Goal: Information Seeking & Learning: Learn about a topic

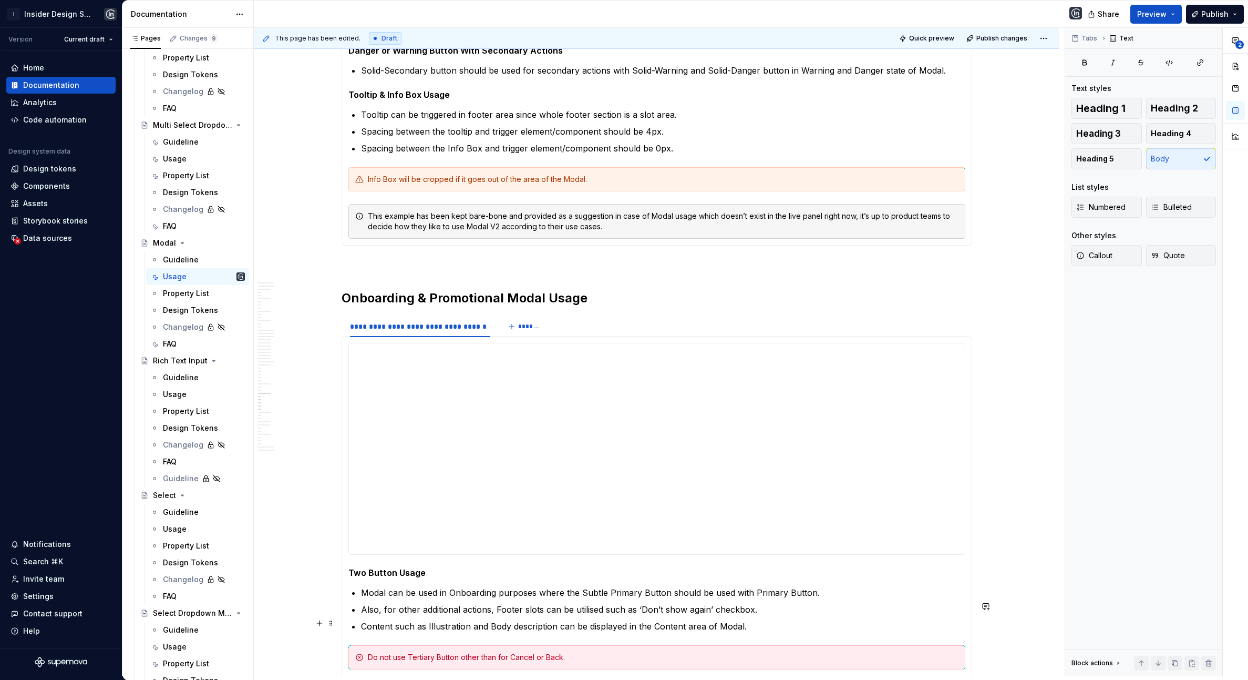
scroll to position [13133, 0]
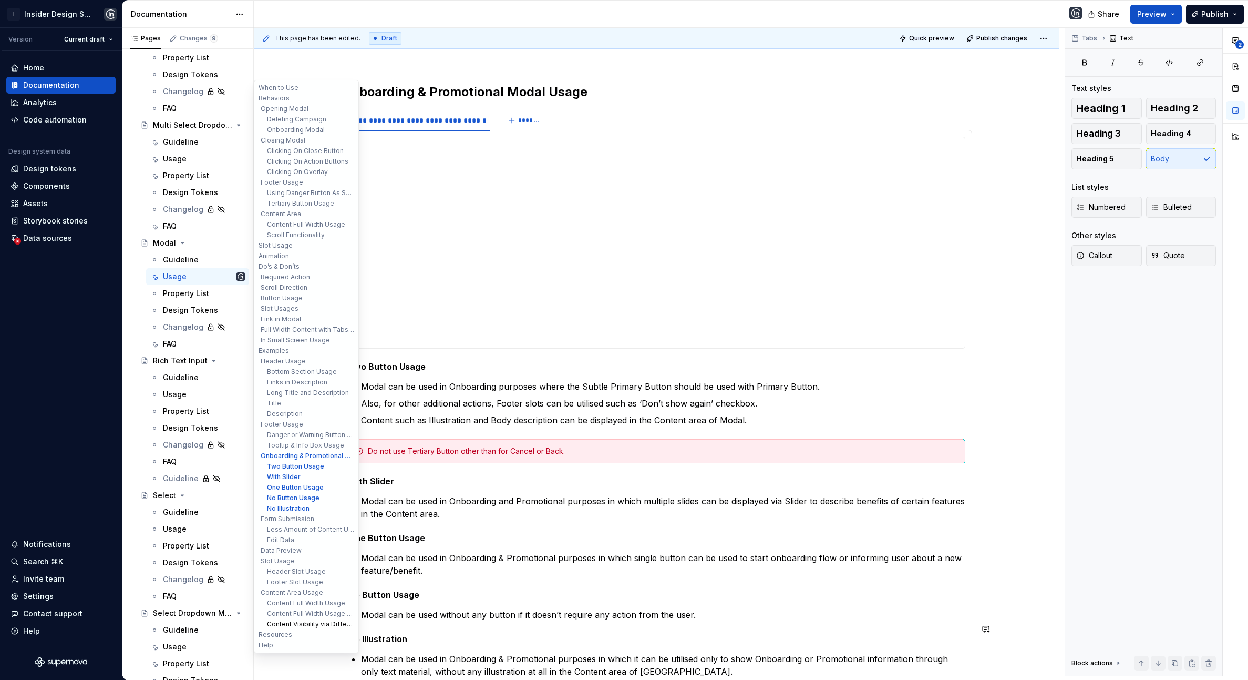
click at [301, 621] on button "Content Visibility via Different Sizes" at bounding box center [307, 624] width 100 height 11
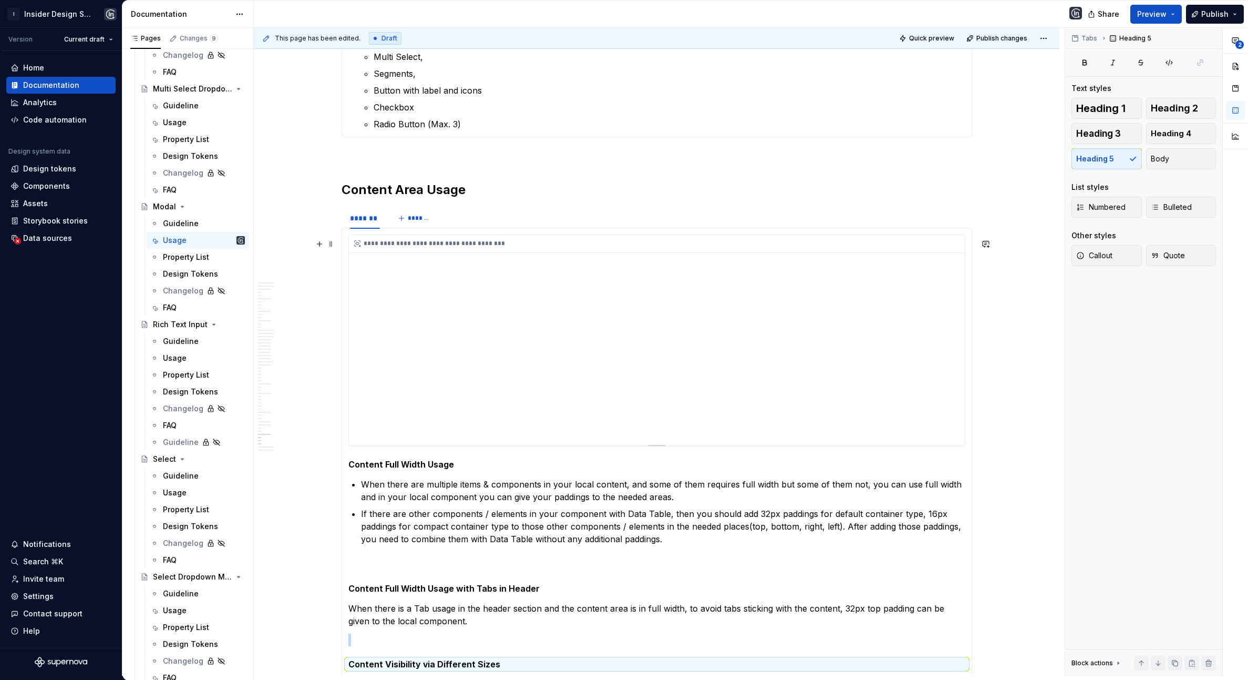
scroll to position [15276, 0]
click at [927, 295] on div "**********" at bounding box center [657, 339] width 616 height 210
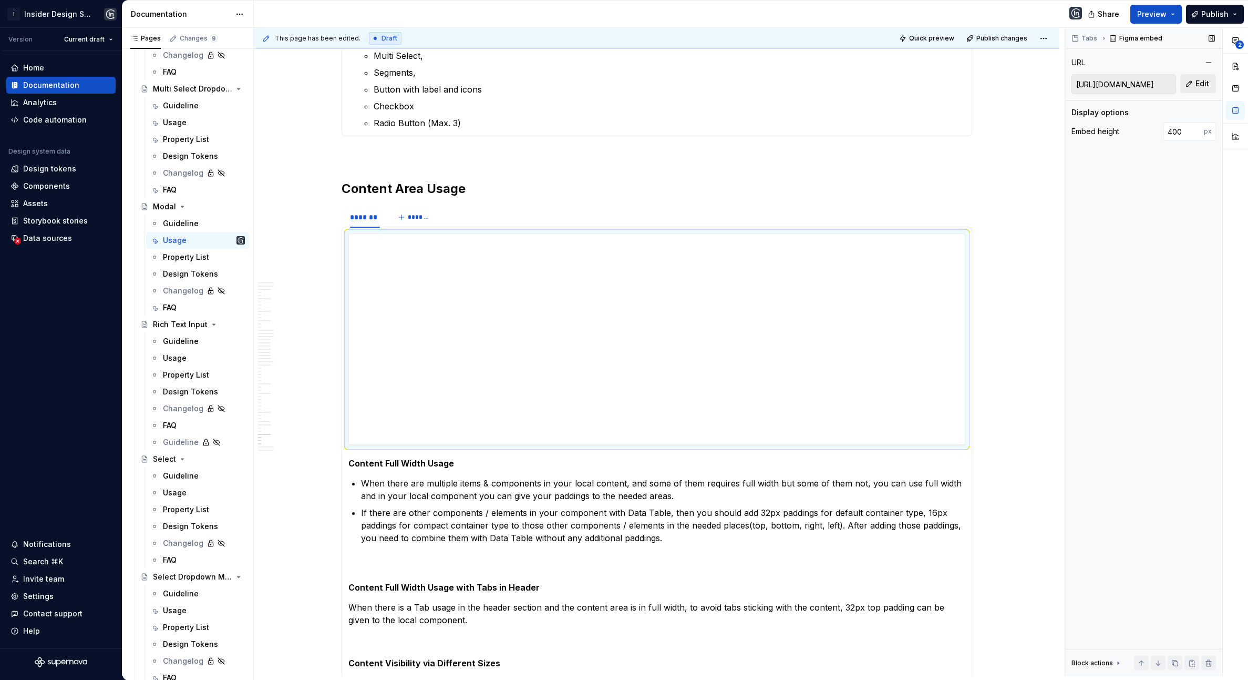
click at [1196, 86] on span "Edit" at bounding box center [1203, 83] width 14 height 11
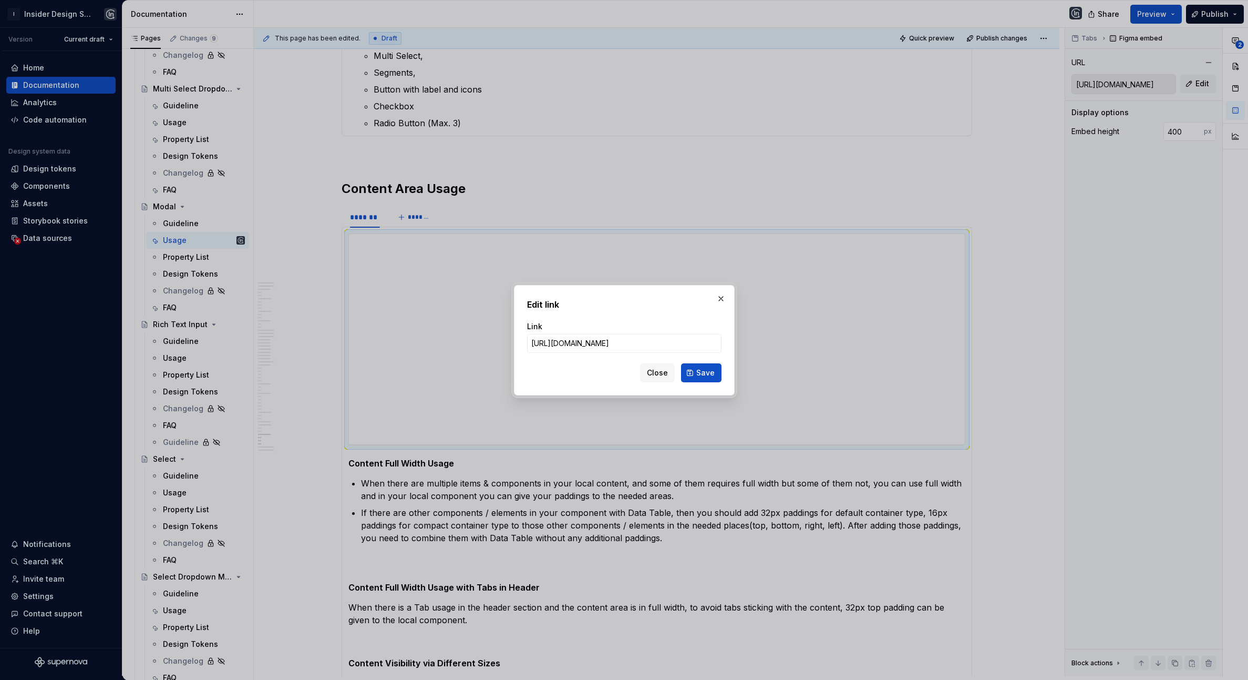
scroll to position [0, 427]
type input "[URL][DOMAIN_NAME]"
click at [703, 374] on span "Save" at bounding box center [705, 372] width 18 height 11
type input "[URL][DOMAIN_NAME]"
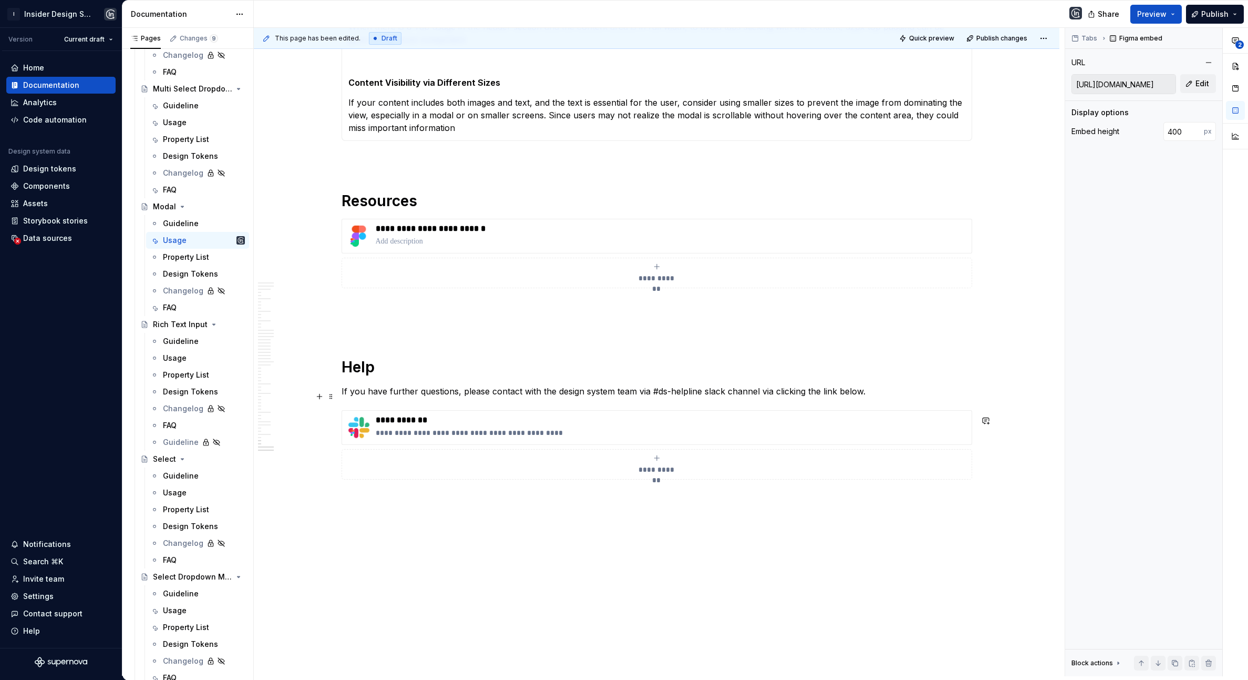
scroll to position [15484, 0]
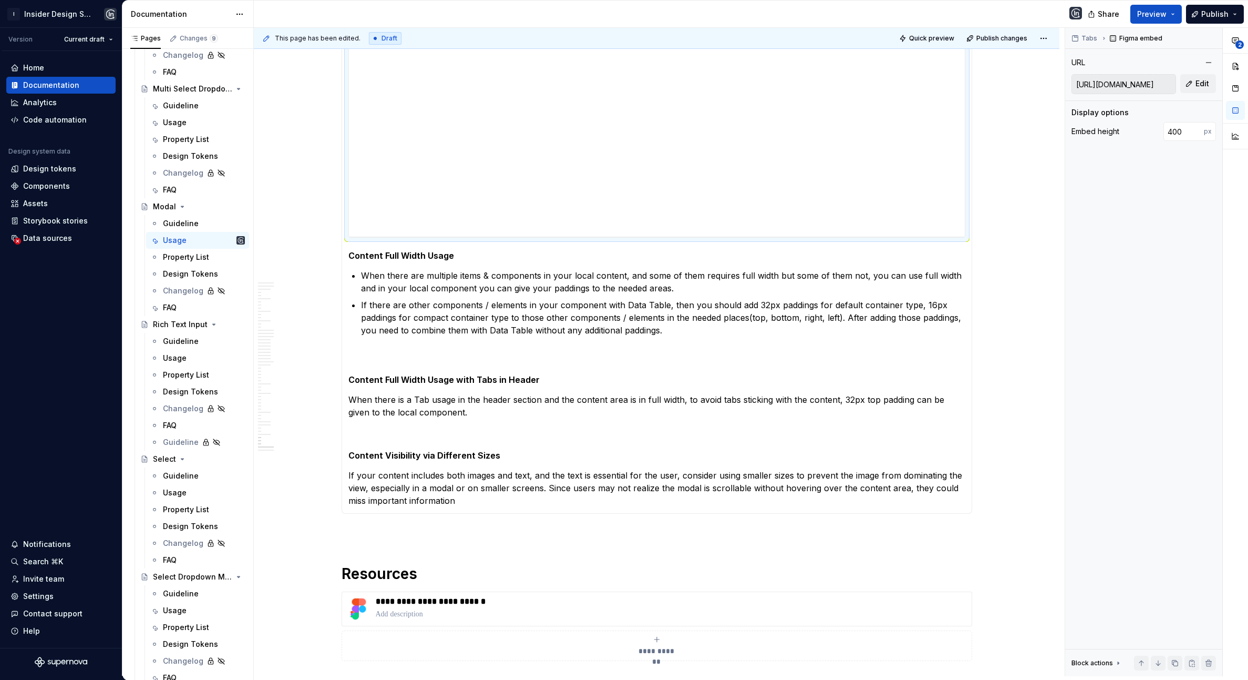
click at [481, 511] on div "**********" at bounding box center [657, 266] width 631 height 495
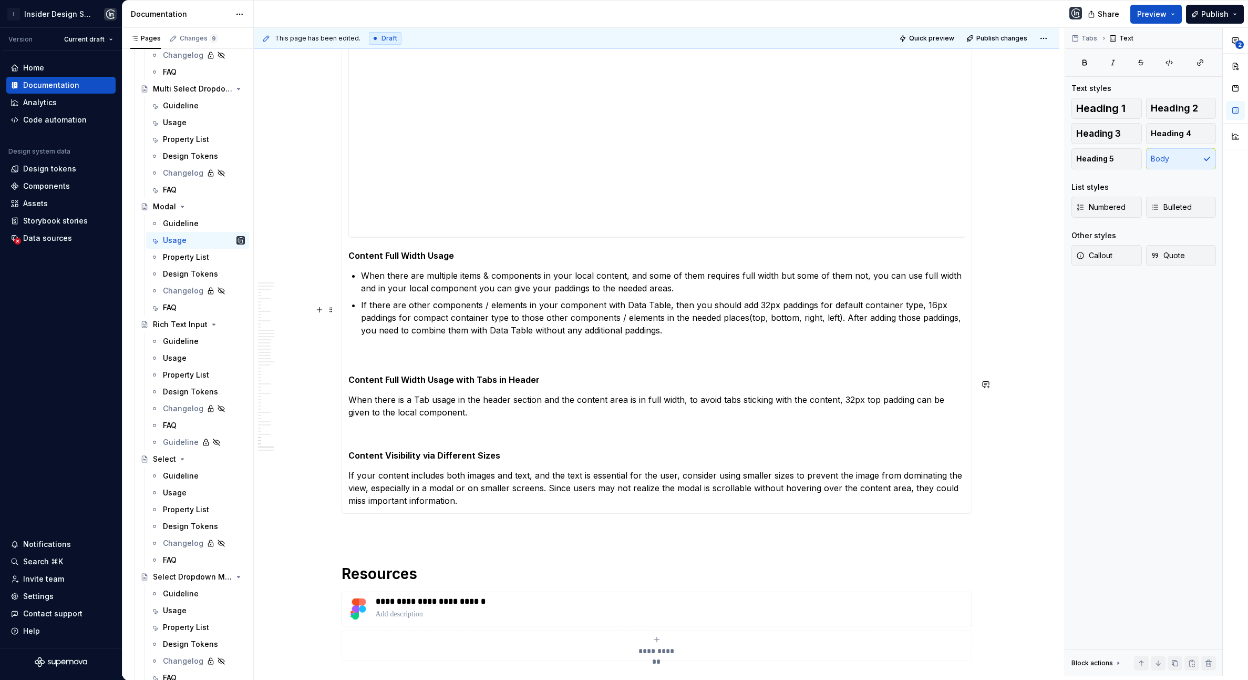
scroll to position [15399, 0]
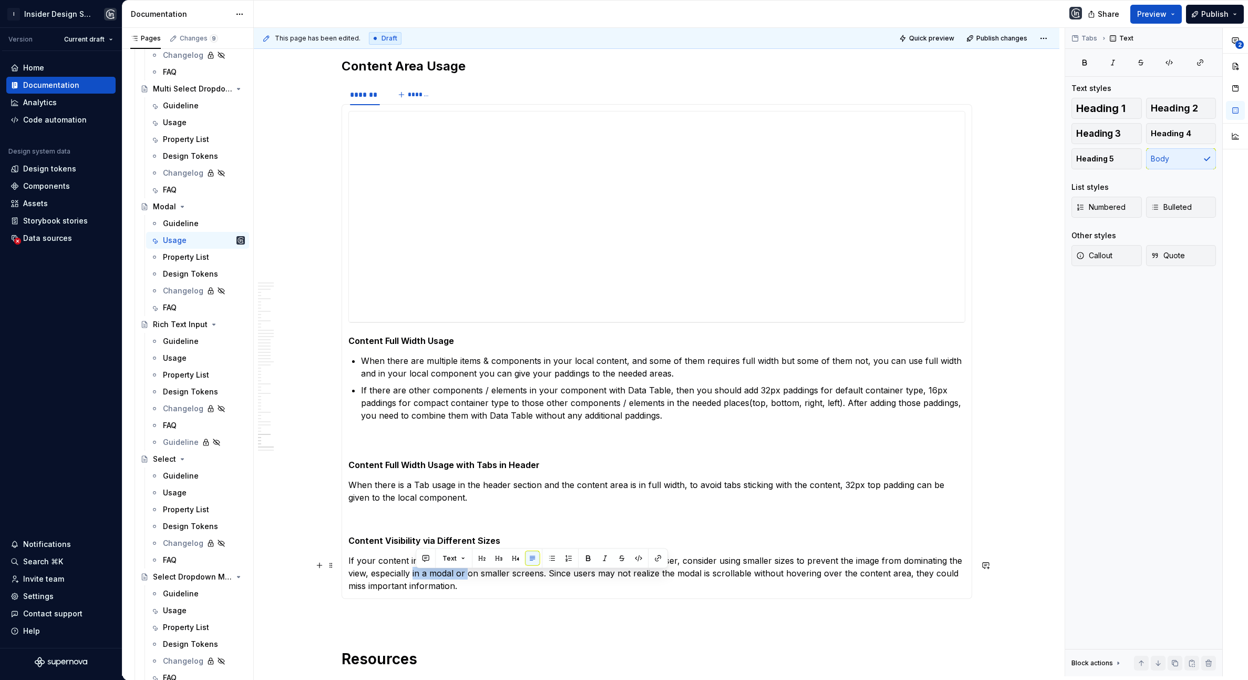
drag, startPoint x: 415, startPoint y: 578, endPoint x: 469, endPoint y: 578, distance: 54.1
click at [469, 578] on p "If your content includes both images and text, and the text is essential for th…" at bounding box center [656, 573] width 617 height 38
click at [499, 591] on p "If your content includes both images and text, and the text is essential for th…" at bounding box center [656, 573] width 617 height 38
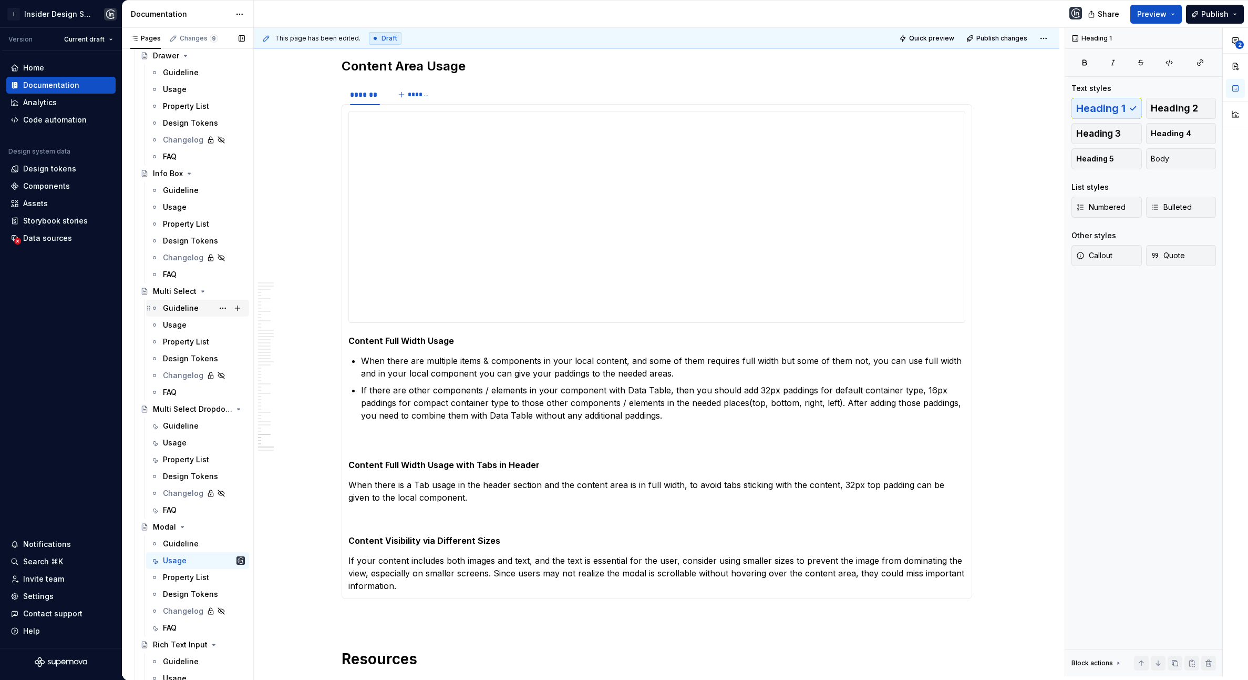
scroll to position [2029, 0]
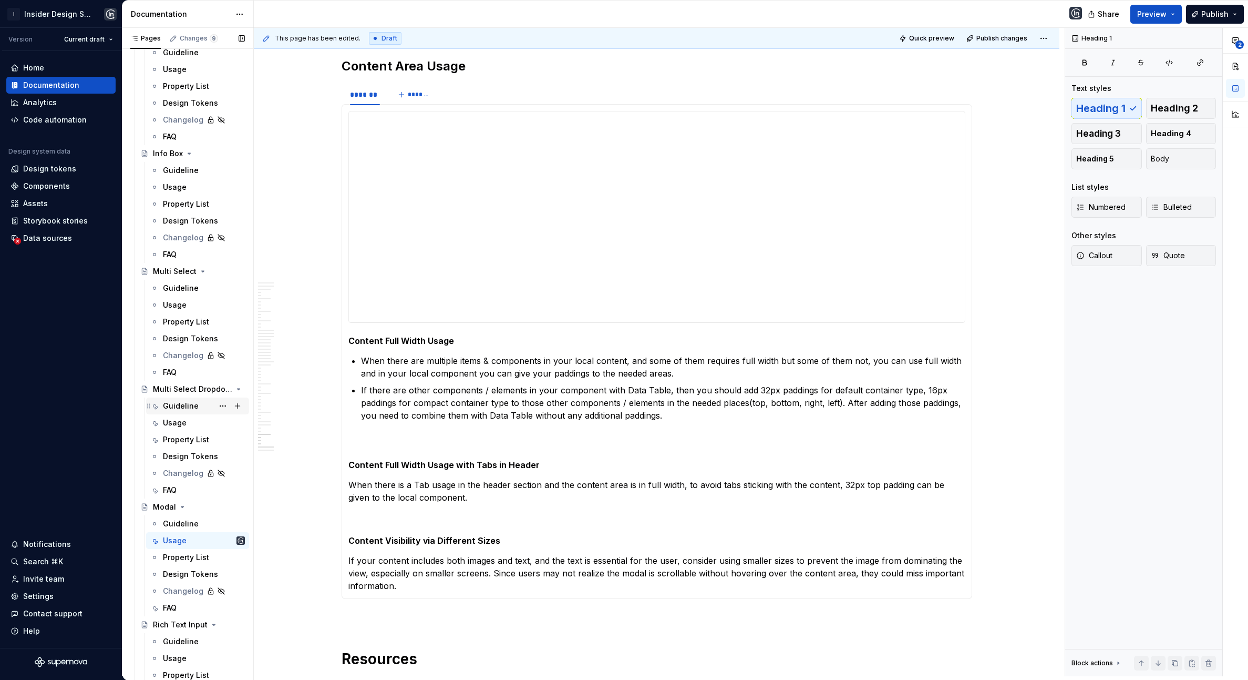
click at [180, 407] on div "Guideline" at bounding box center [181, 406] width 36 height 11
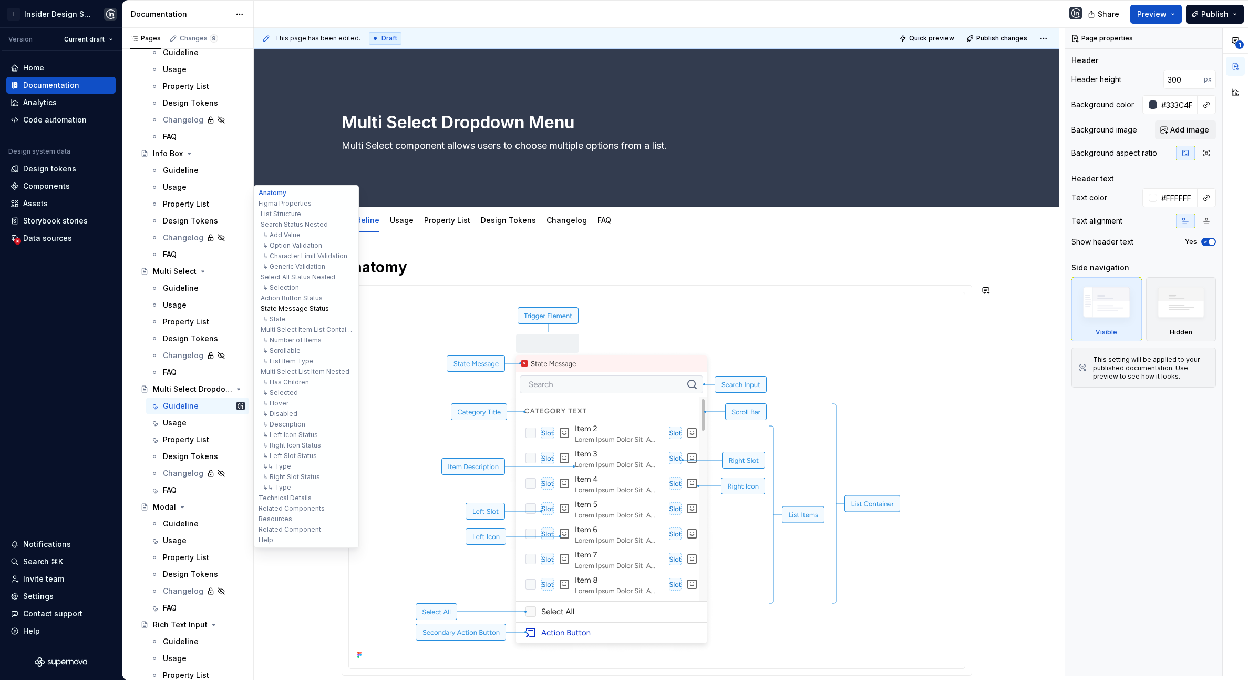
click at [299, 310] on button "State Message Status" at bounding box center [307, 308] width 100 height 11
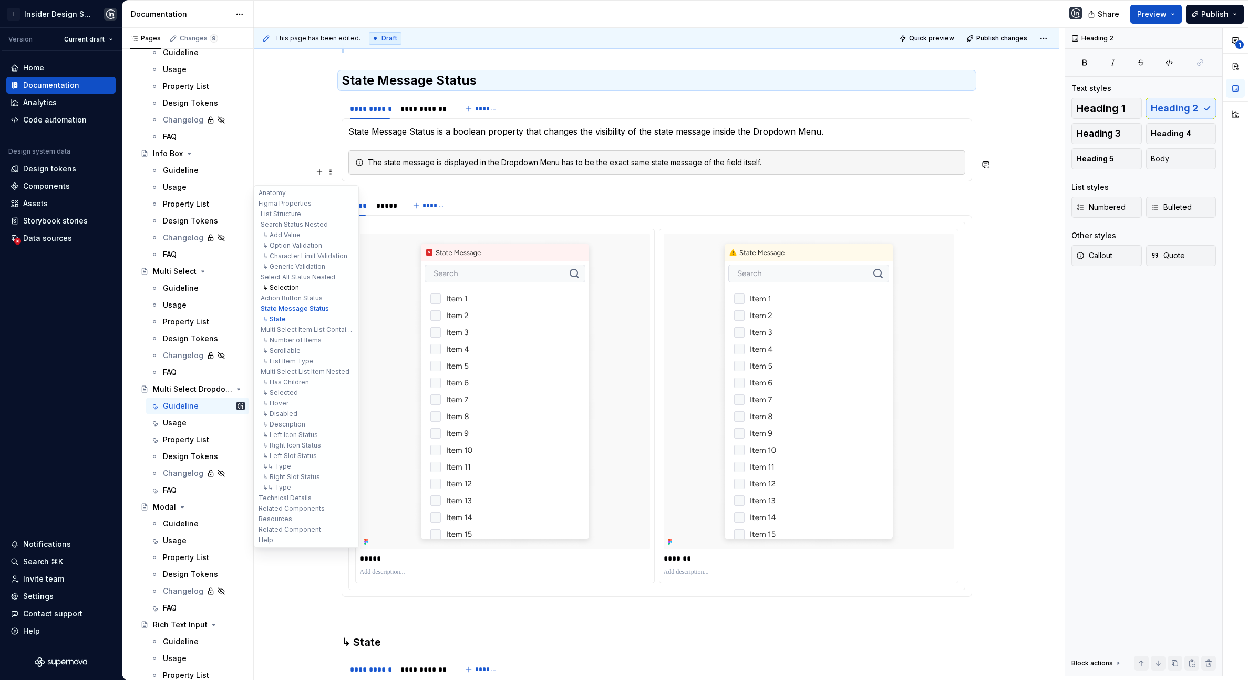
scroll to position [5526, 0]
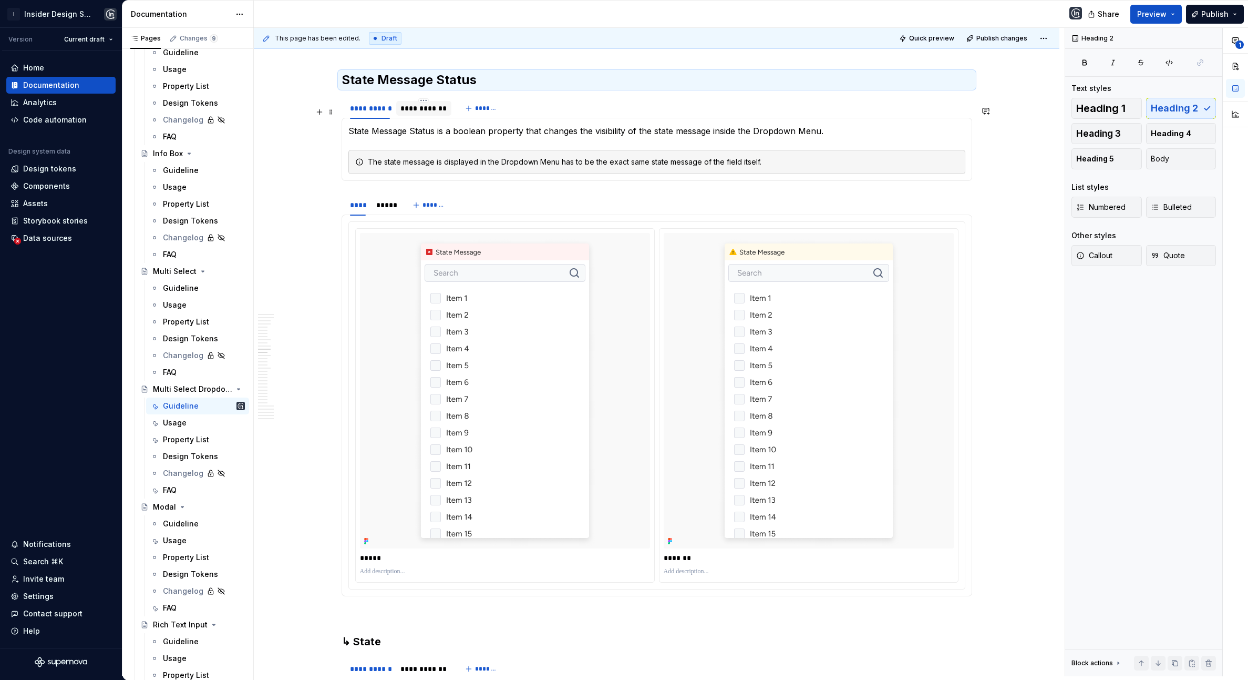
click at [421, 114] on div "**********" at bounding box center [424, 108] width 46 height 11
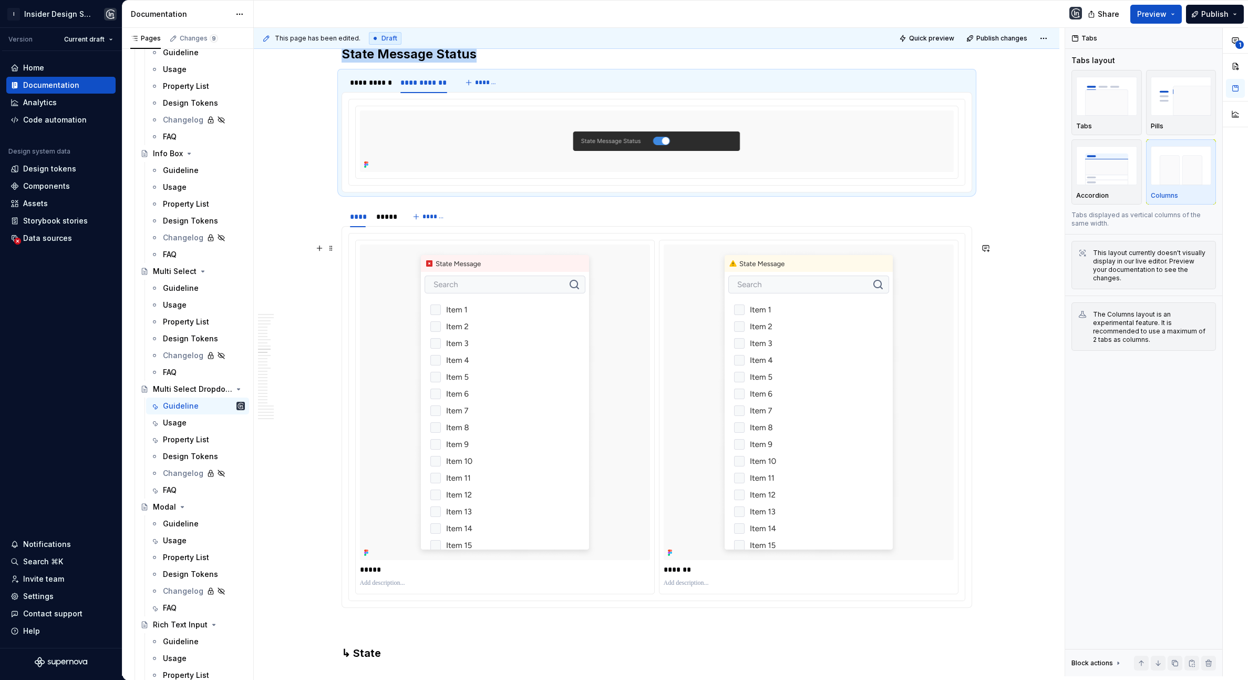
scroll to position [5557, 0]
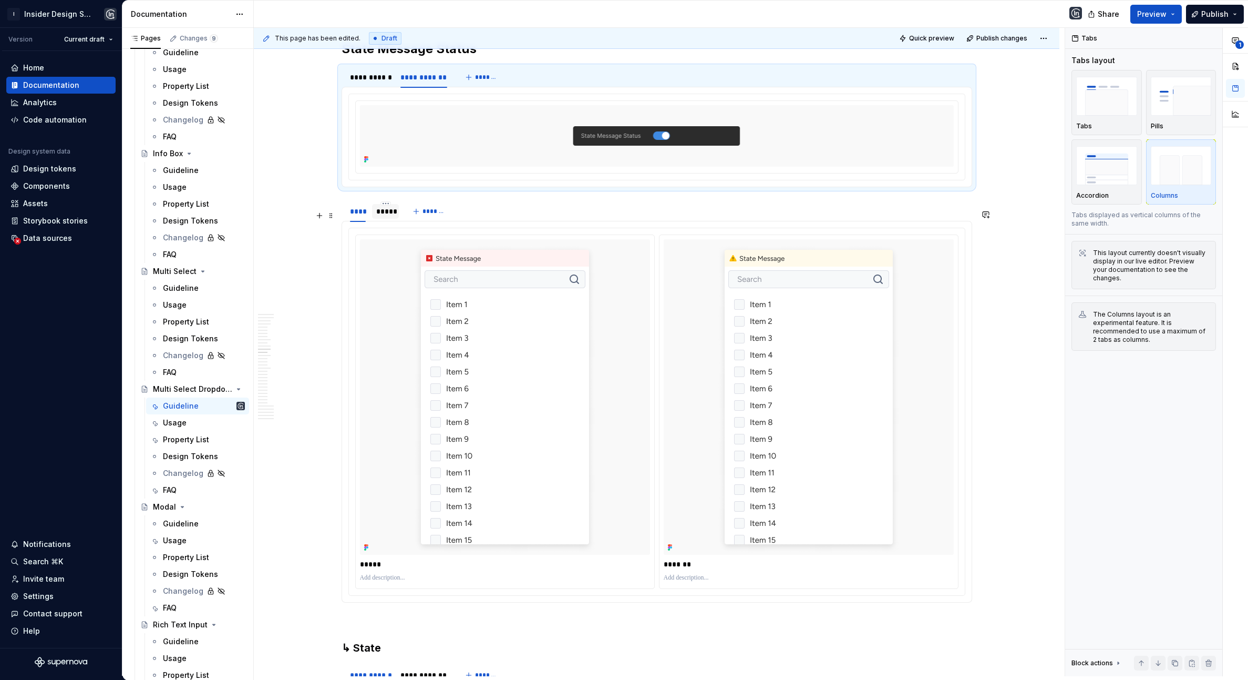
click at [385, 219] on div "*****" at bounding box center [385, 211] width 27 height 15
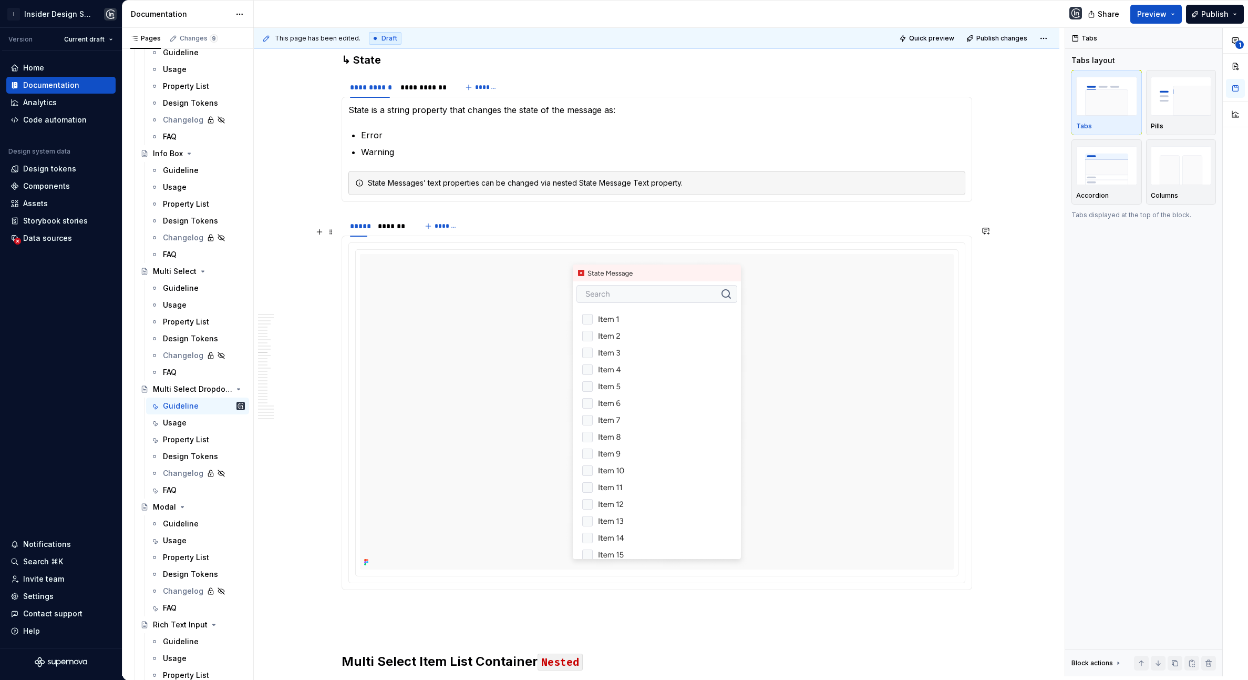
scroll to position [6087, 0]
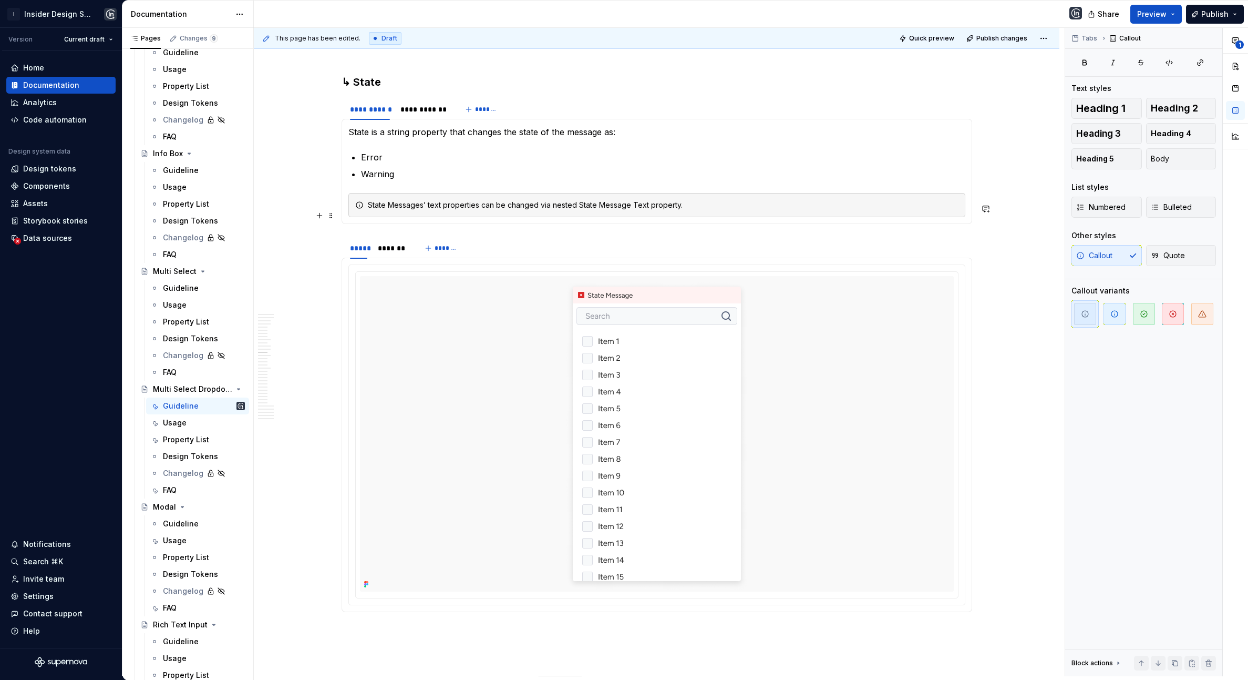
click at [420, 210] on div "State Messages’ text properties can be changed via nested State Message Text pr…" at bounding box center [663, 205] width 591 height 11
drag, startPoint x: 370, startPoint y: 214, endPoint x: 722, endPoint y: 214, distance: 352.2
click at [722, 214] on div "State Messages’ text properties can be changed via nested State Message Text pr…" at bounding box center [656, 205] width 617 height 24
click at [722, 210] on div "State Messages’ text properties can be changed via nested State Message Text pr…" at bounding box center [663, 205] width 591 height 11
click at [394, 253] on div "*******" at bounding box center [392, 248] width 29 height 11
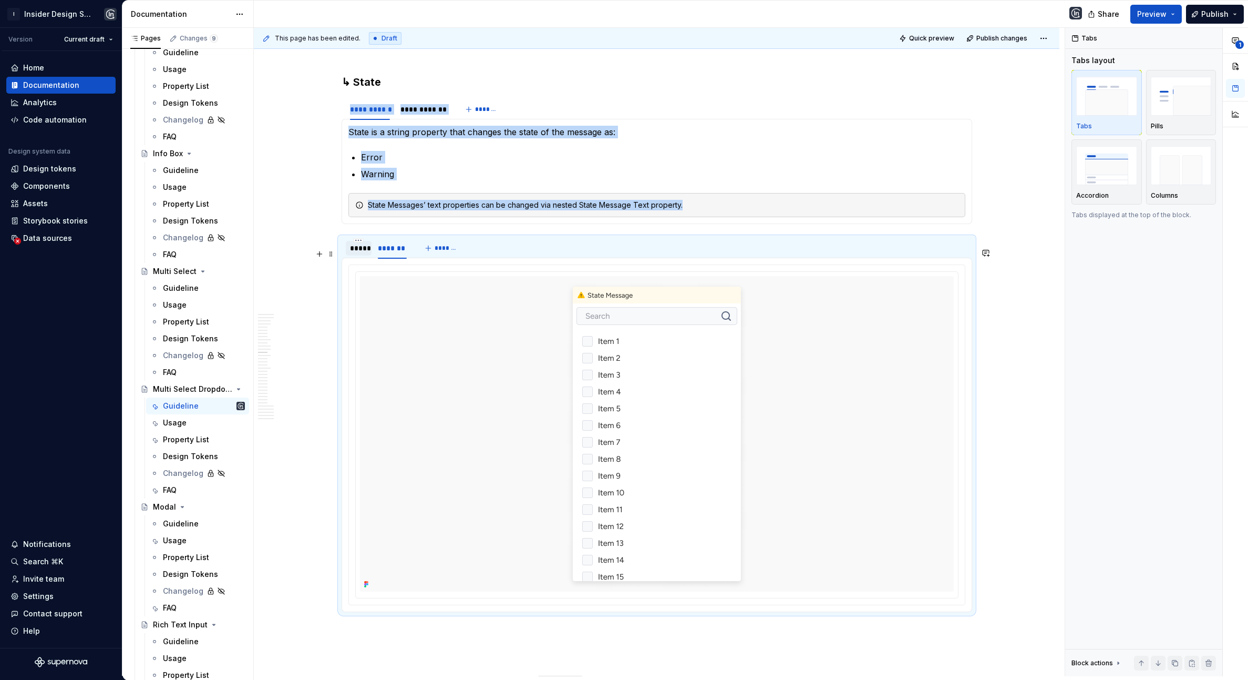
click at [361, 253] on div "*****" at bounding box center [358, 248] width 17 height 11
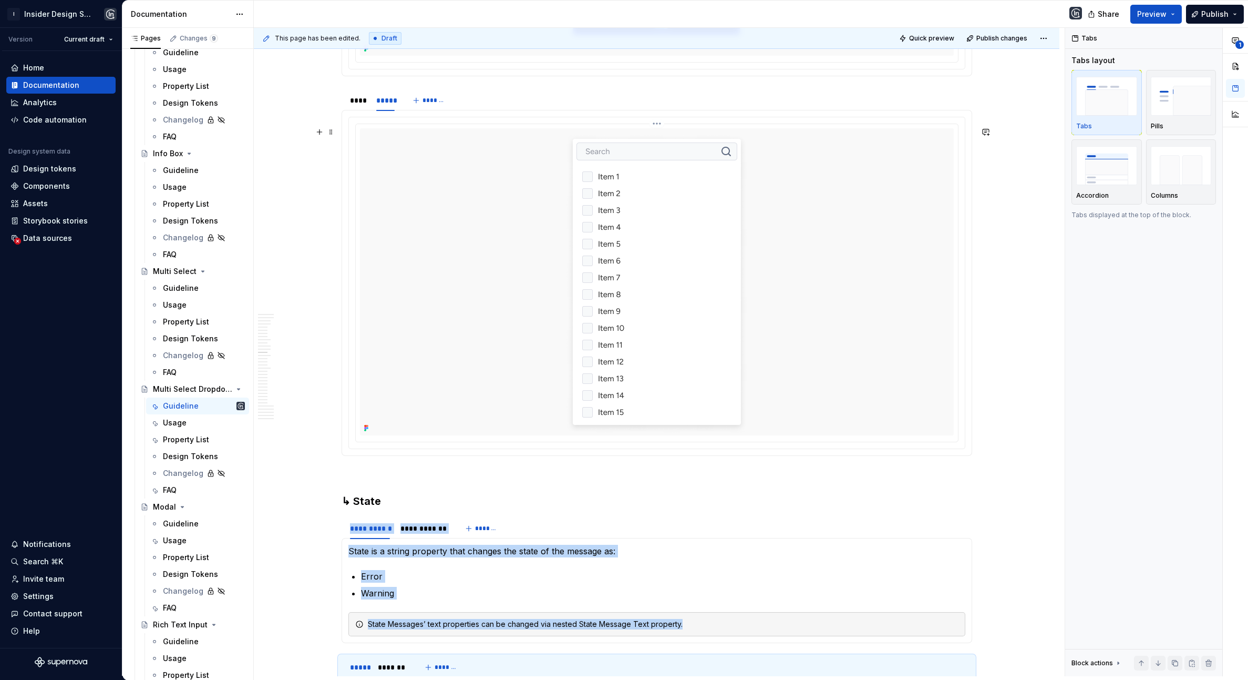
scroll to position [5649, 0]
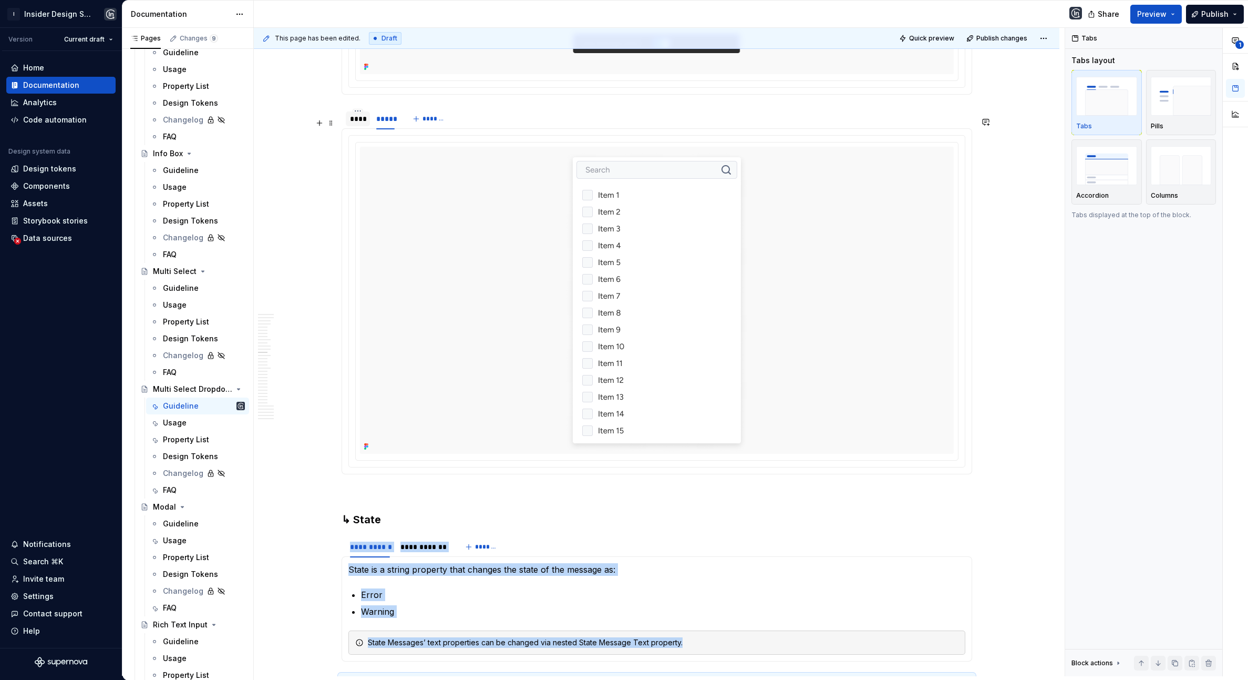
click at [360, 124] on div "****" at bounding box center [358, 119] width 16 height 11
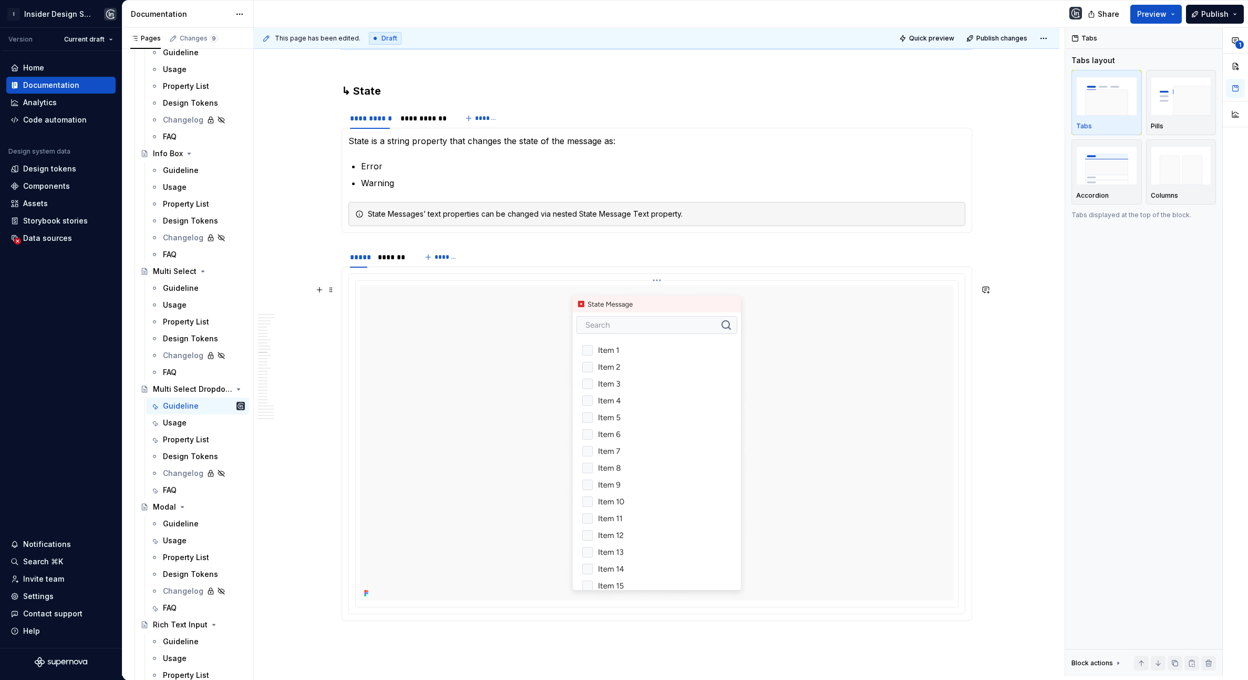
scroll to position [6124, 0]
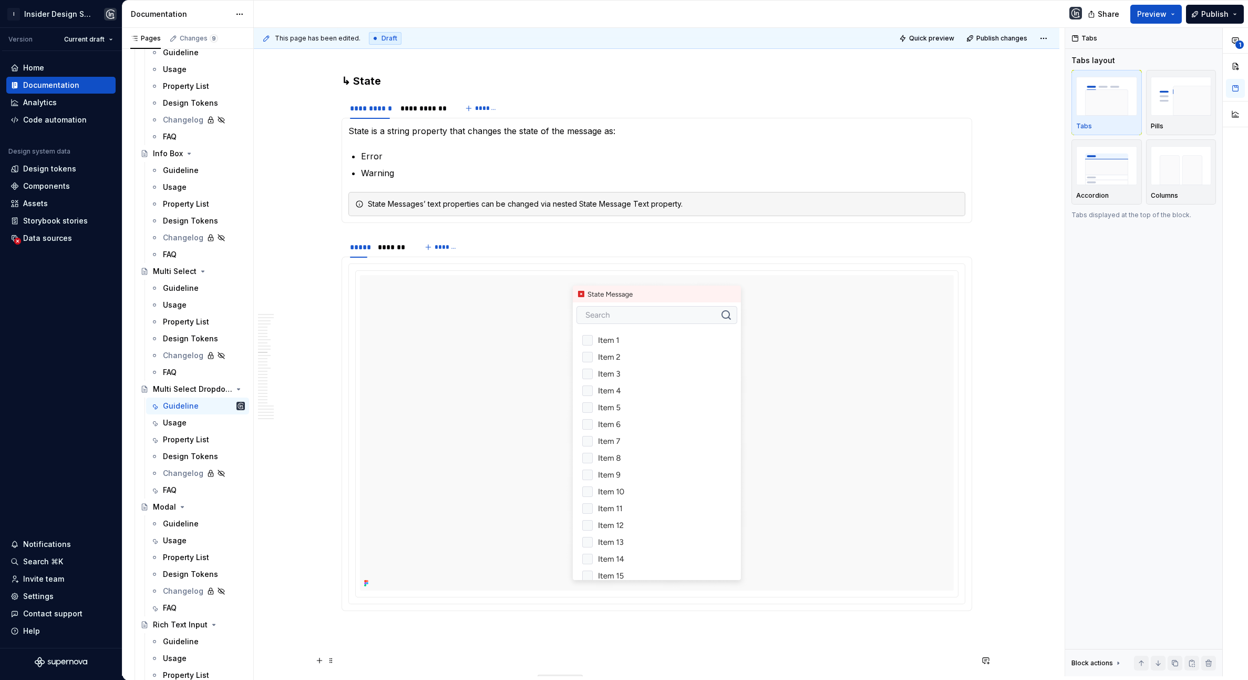
click at [674, 536] on img at bounding box center [656, 432] width 189 height 315
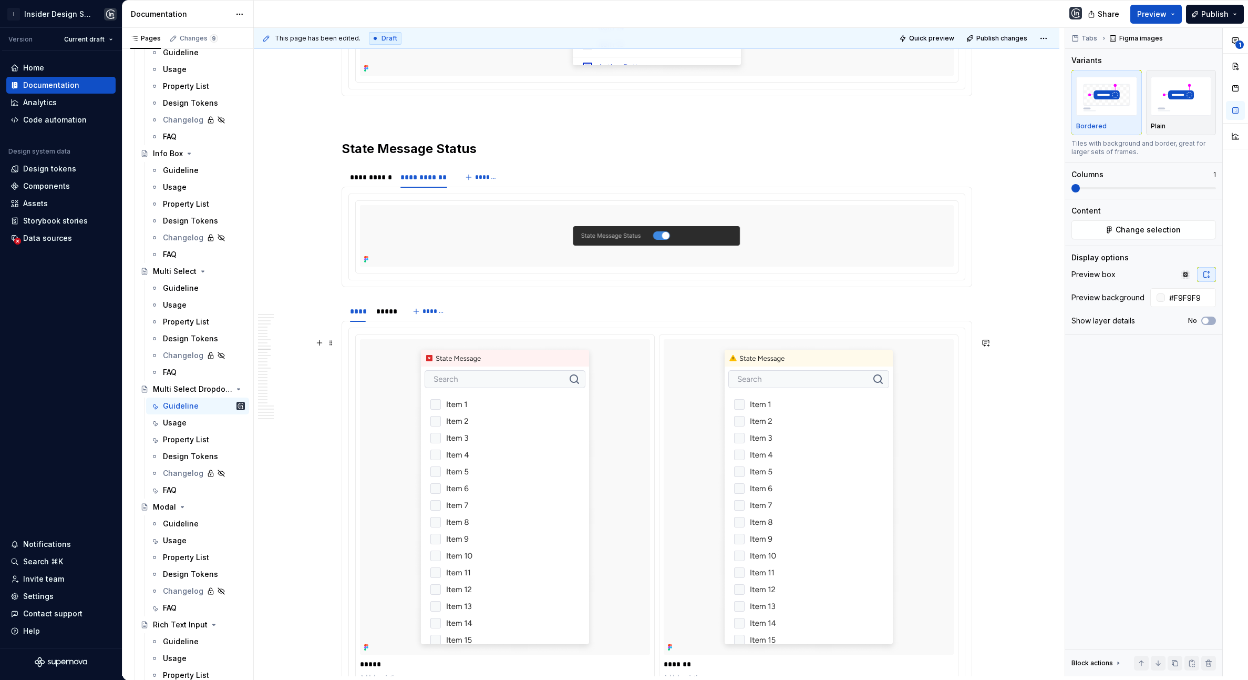
scroll to position [5456, 0]
click at [378, 183] on div "**********" at bounding box center [370, 177] width 40 height 11
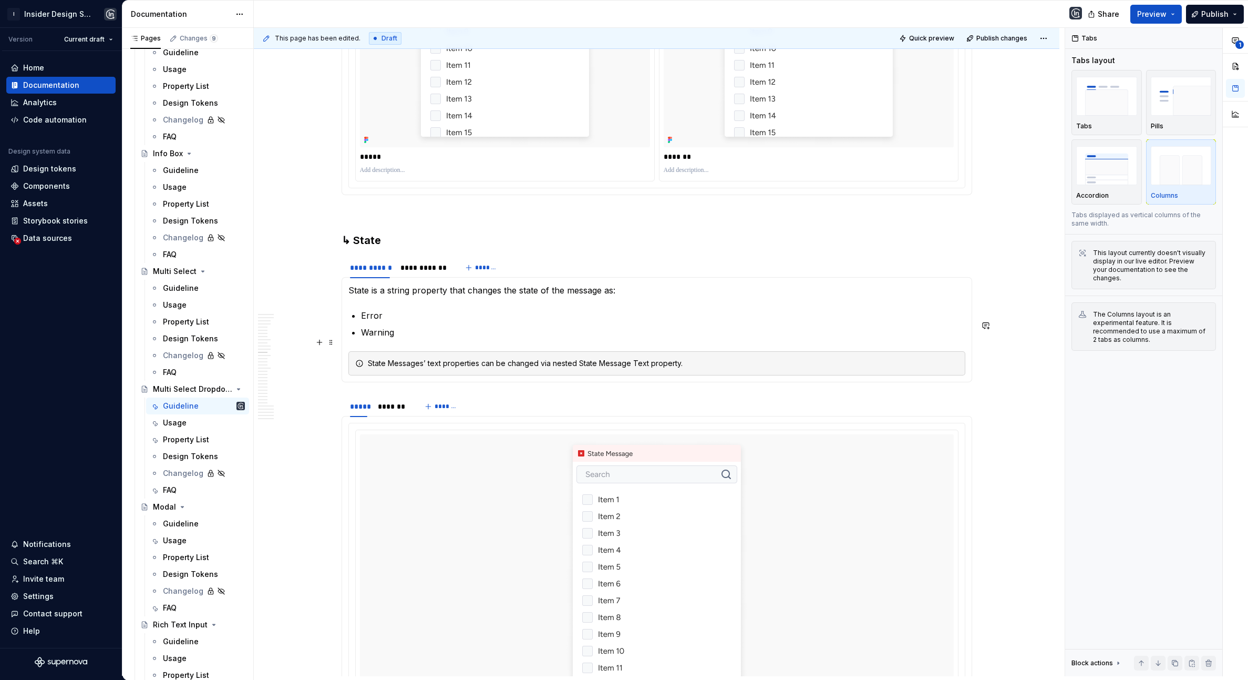
scroll to position [6001, 0]
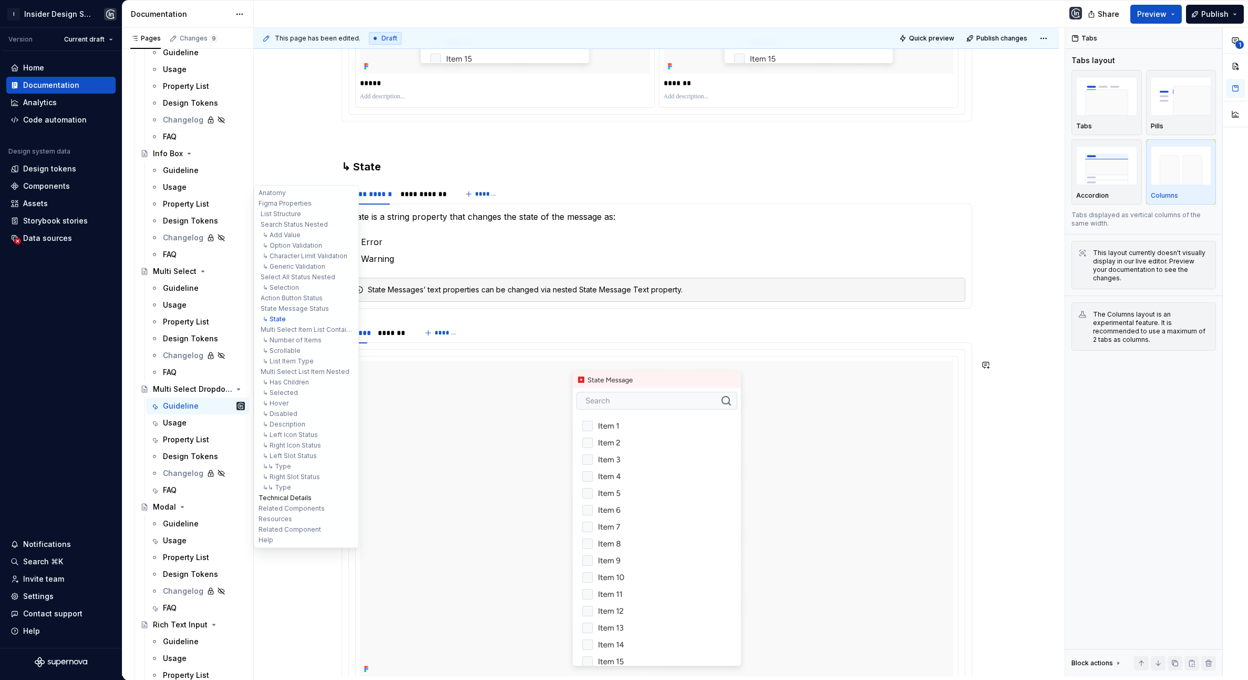
click at [294, 498] on button "Technical Details" at bounding box center [307, 498] width 100 height 11
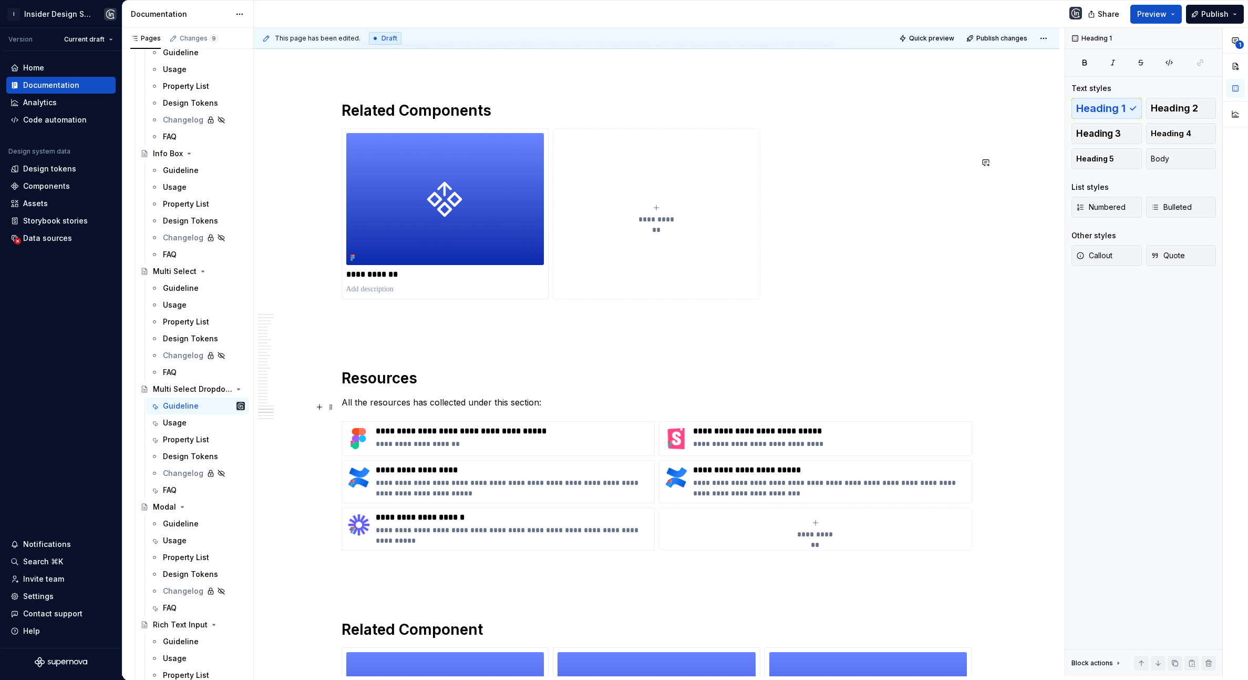
scroll to position [13830, 0]
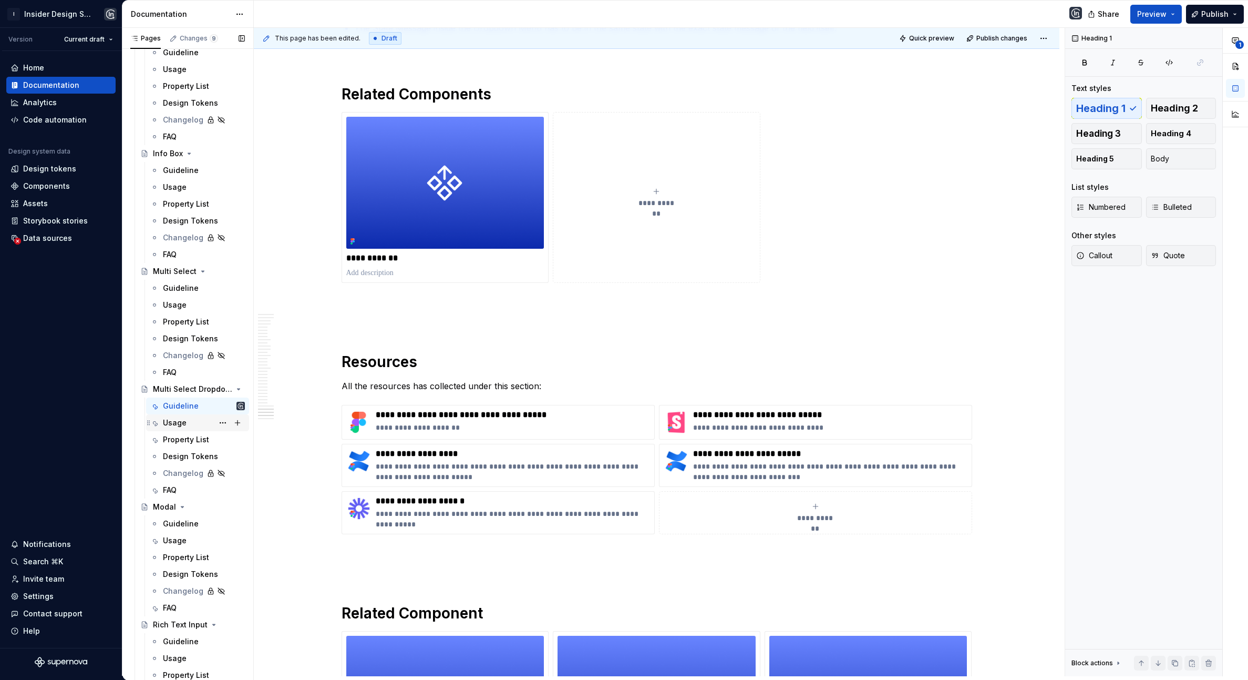
click at [188, 425] on div "Usage" at bounding box center [204, 422] width 82 height 15
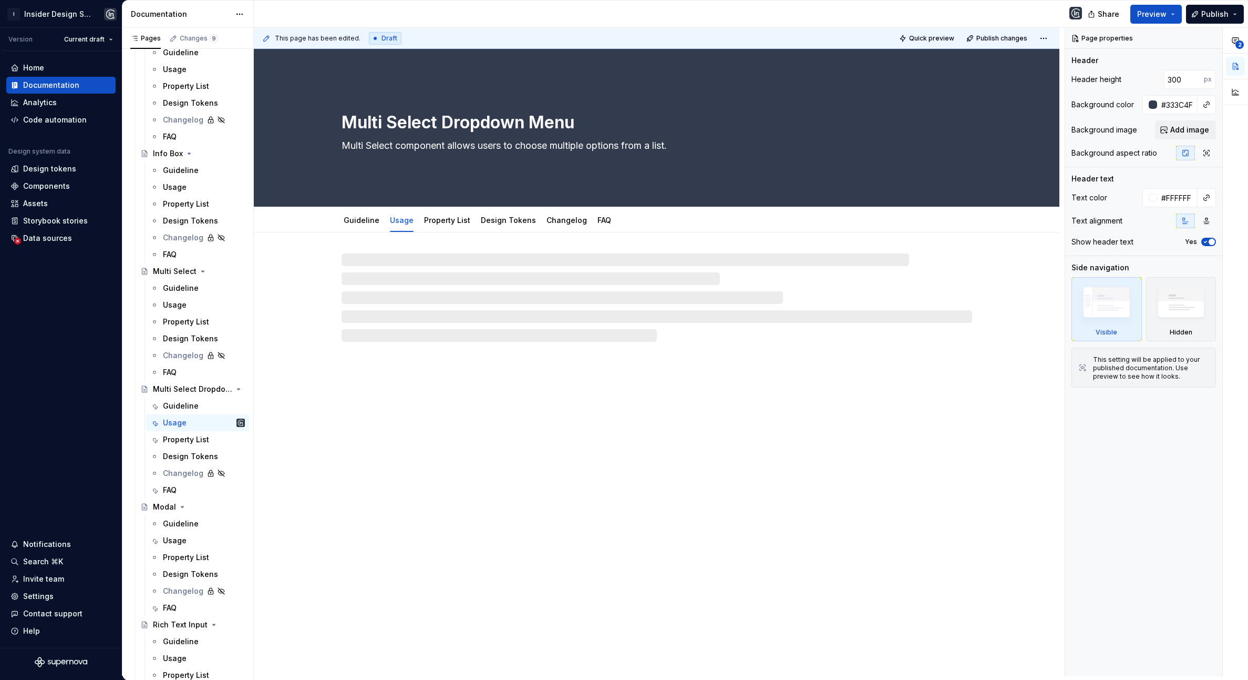
type textarea "*"
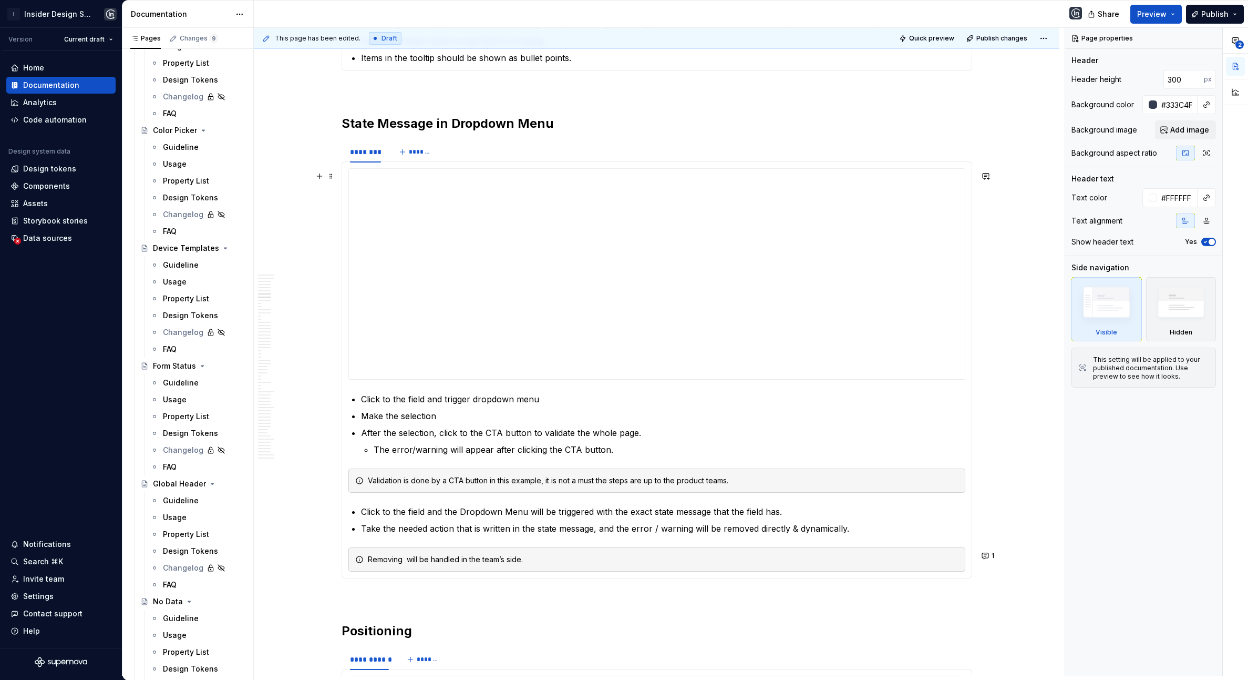
scroll to position [1806, 0]
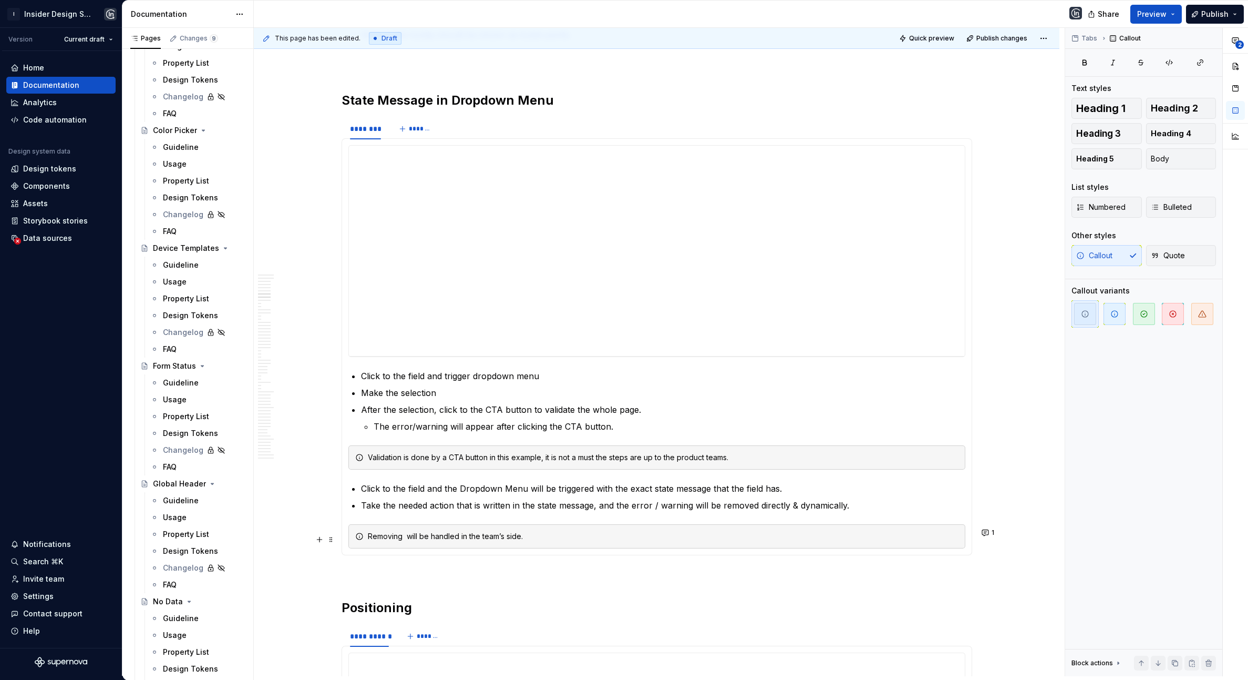
click at [402, 541] on div "Removing will be handled in the team’s side." at bounding box center [663, 536] width 591 height 11
click at [407, 541] on div "Removing will be handled in the team’s side." at bounding box center [663, 536] width 591 height 11
click at [684, 509] on p "Take the needed action that is written in the state message, and the error / wa…" at bounding box center [663, 505] width 604 height 13
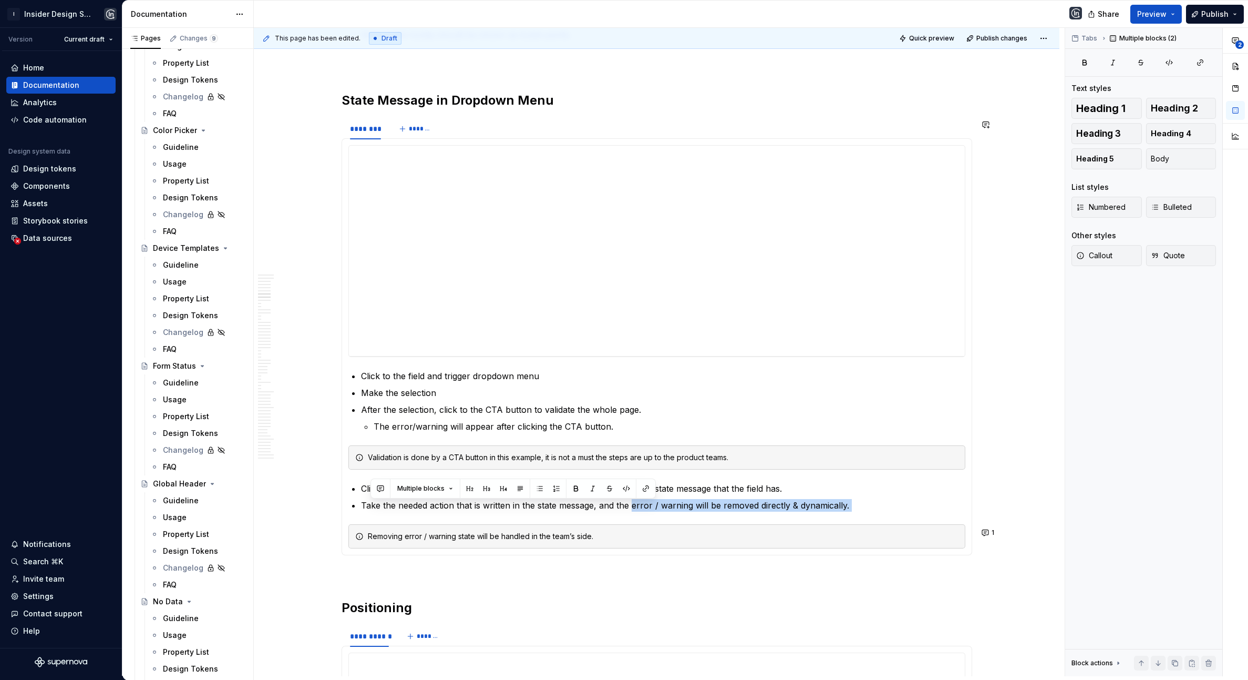
drag, startPoint x: 635, startPoint y: 510, endPoint x: 856, endPoint y: 514, distance: 221.3
click at [860, 515] on section-item-column "**********" at bounding box center [656, 346] width 617 height 403
click at [856, 514] on section-item-column "**********" at bounding box center [656, 346] width 617 height 403
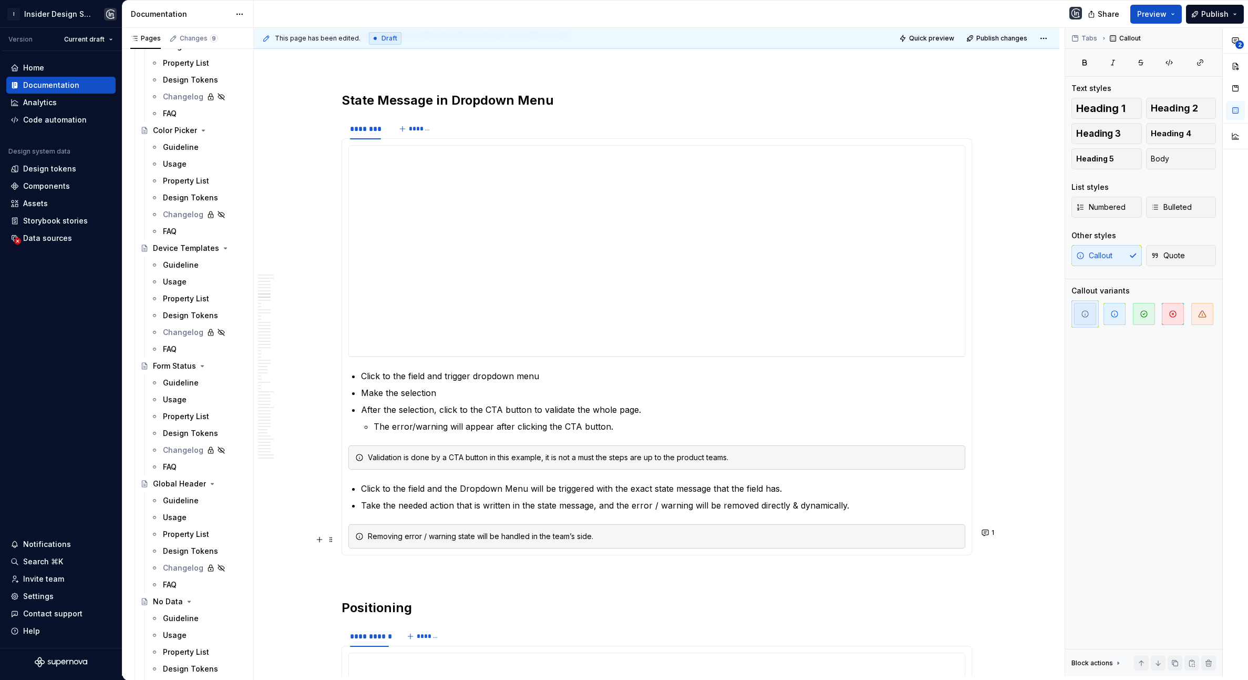
click at [436, 536] on div "Removing error / warning state will be handled in the team’s side." at bounding box center [663, 536] width 591 height 11
copy div "Removing error / warning state will be handled in the team’s side."
click at [497, 574] on p at bounding box center [657, 574] width 631 height 13
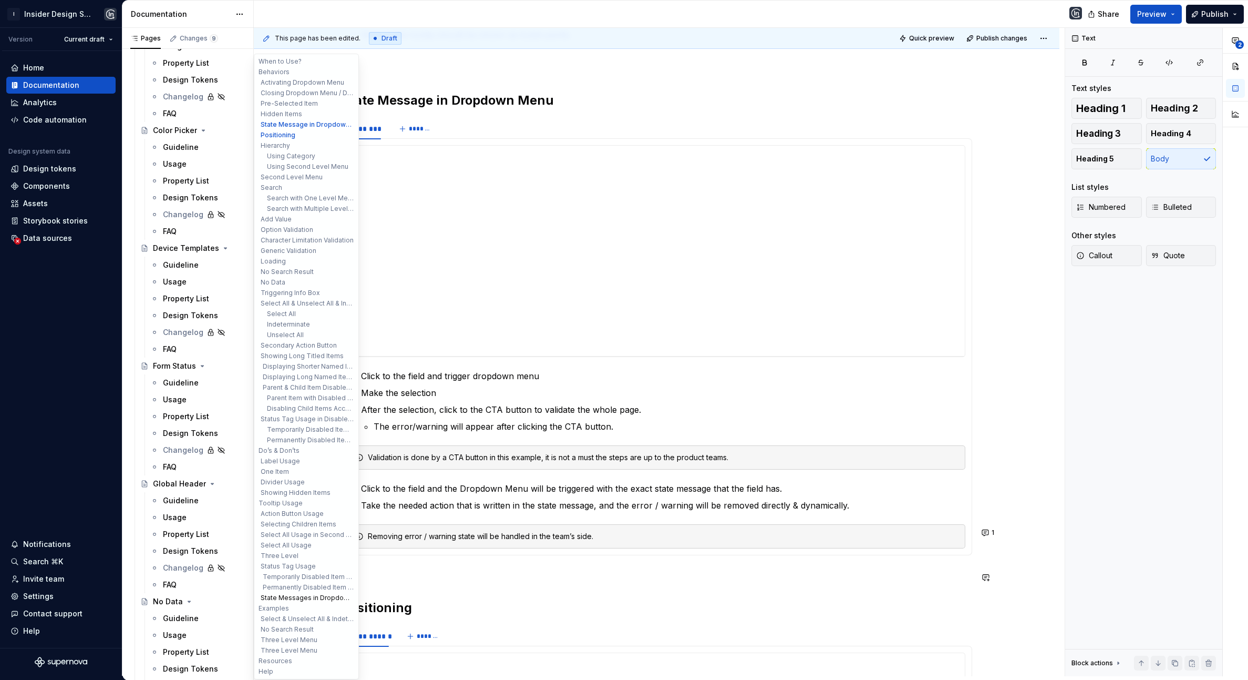
click at [300, 594] on button "State Messages in Dropdown Menu" at bounding box center [307, 597] width 100 height 11
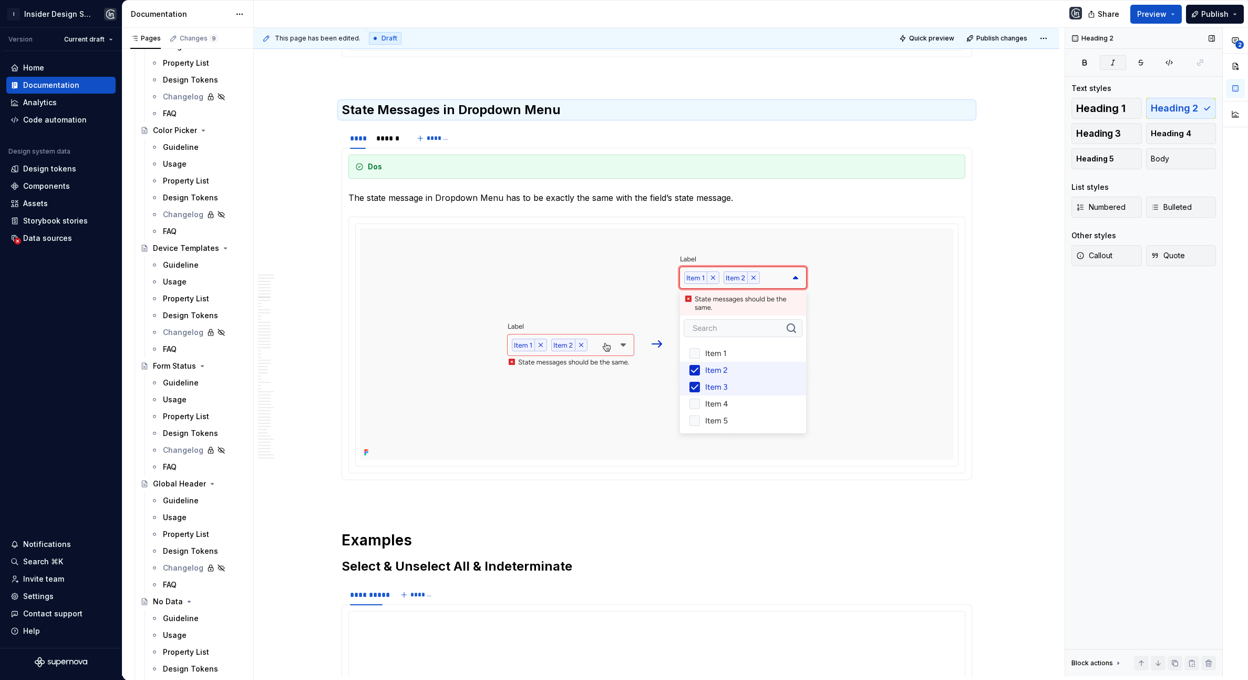
scroll to position [1962, 0]
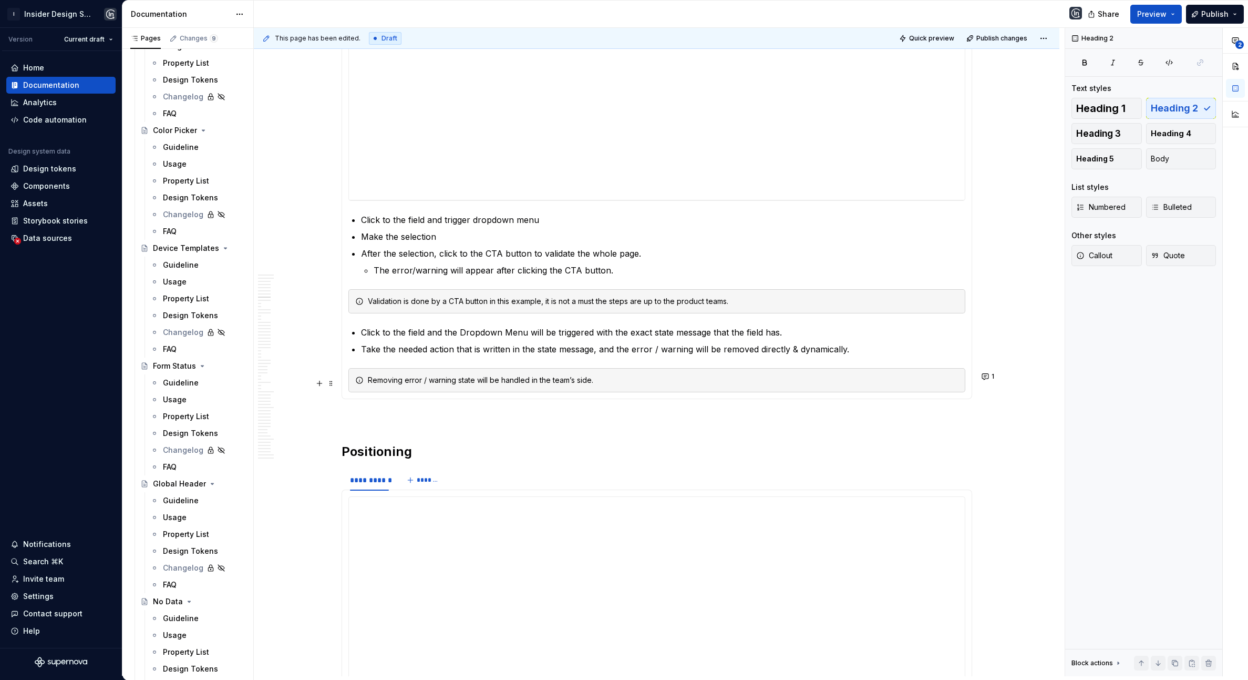
click at [512, 376] on div "Removing error / warning state will be handled in the team’s side." at bounding box center [656, 380] width 617 height 24
click at [538, 383] on div "Removing error / warning state will be handled in the team’s side." at bounding box center [663, 380] width 591 height 11
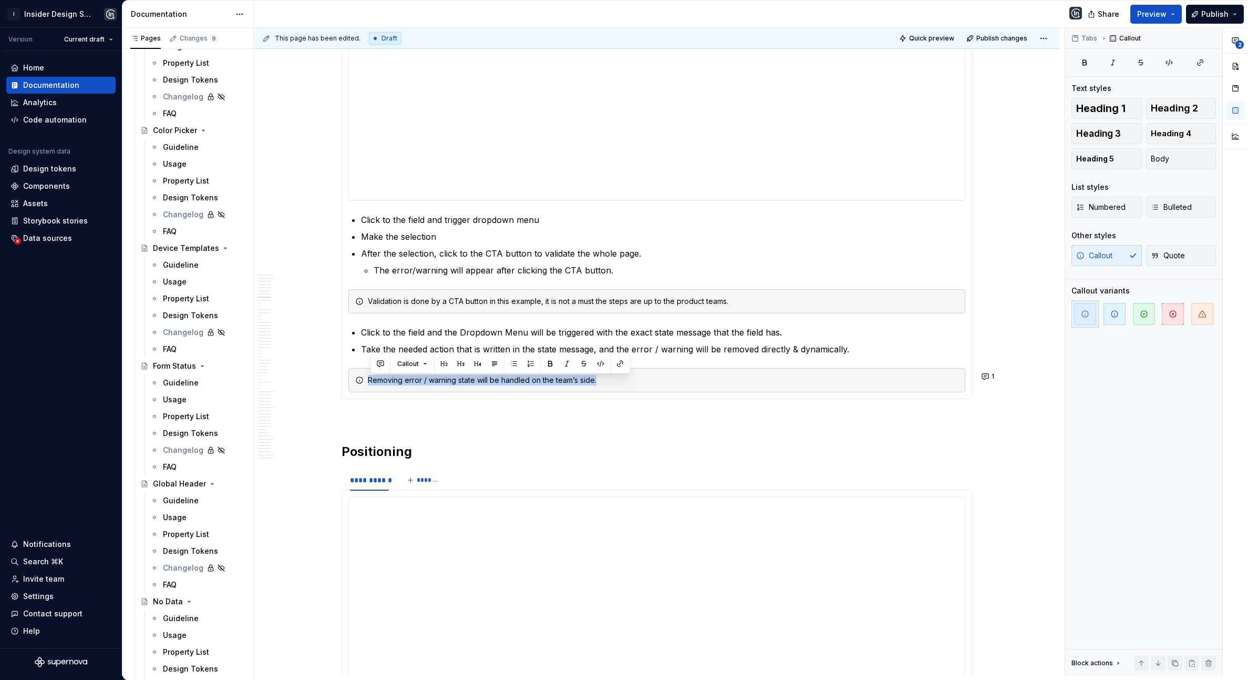
copy div "Removing error / warning state will be handled on the team’s side."
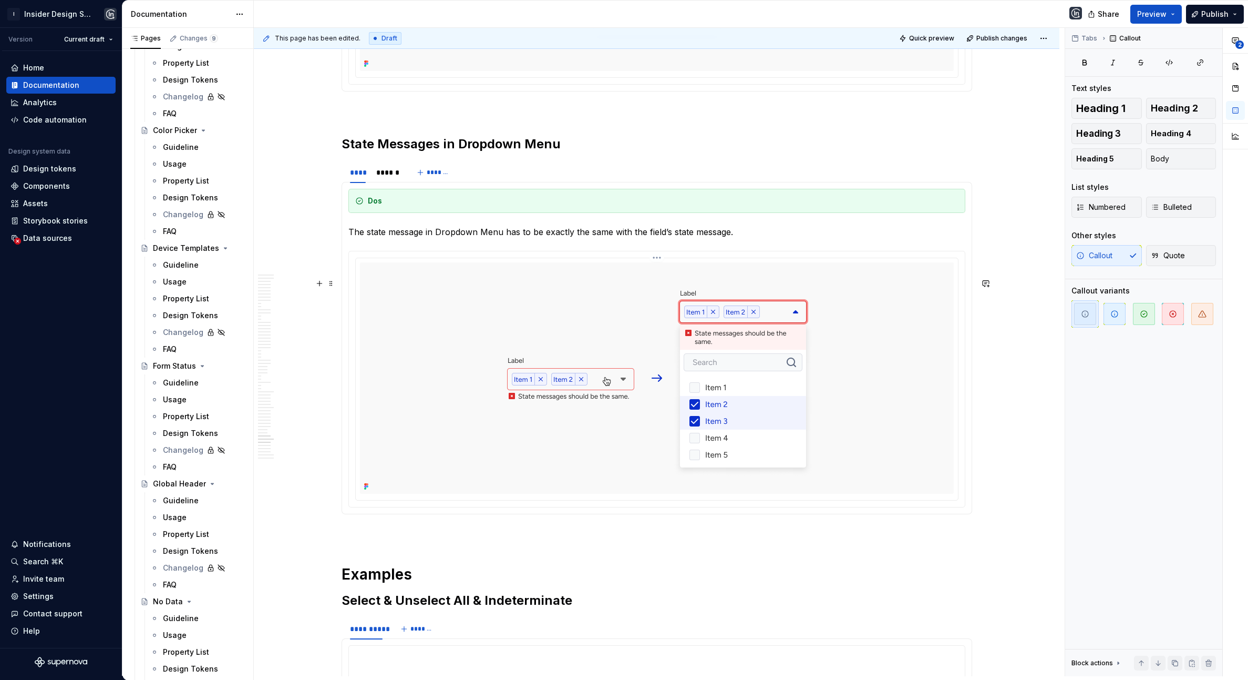
scroll to position [15593, 0]
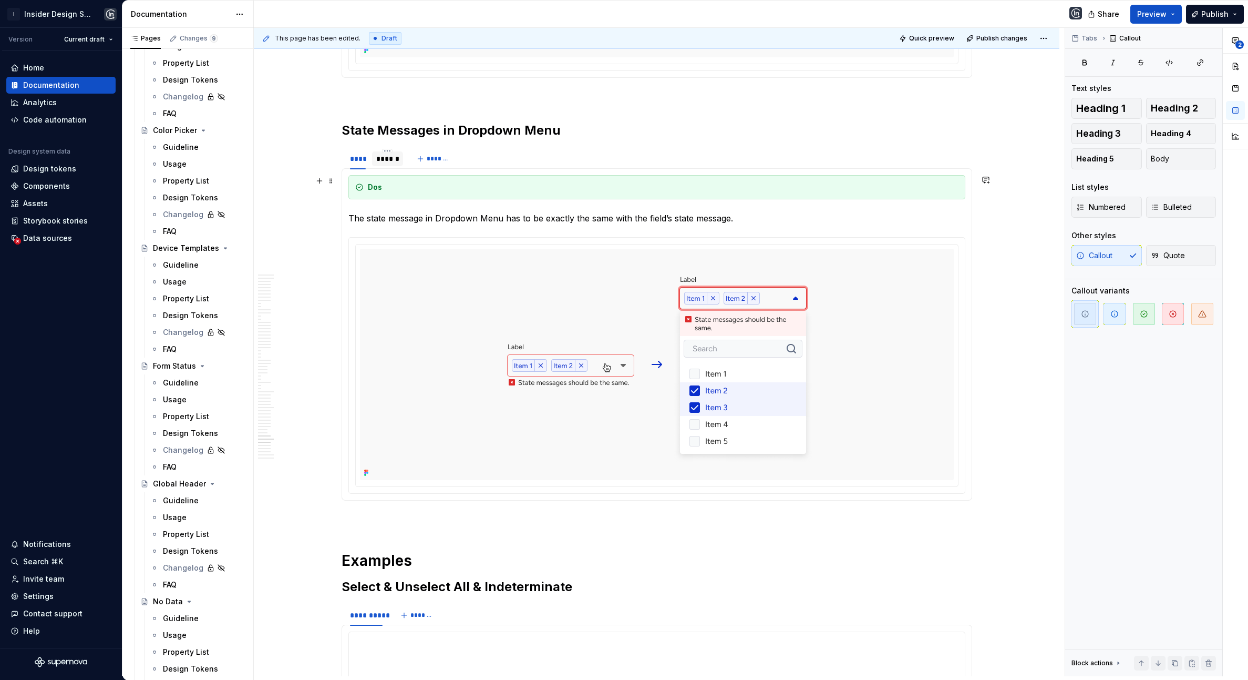
click at [387, 164] on div "******" at bounding box center [387, 158] width 23 height 11
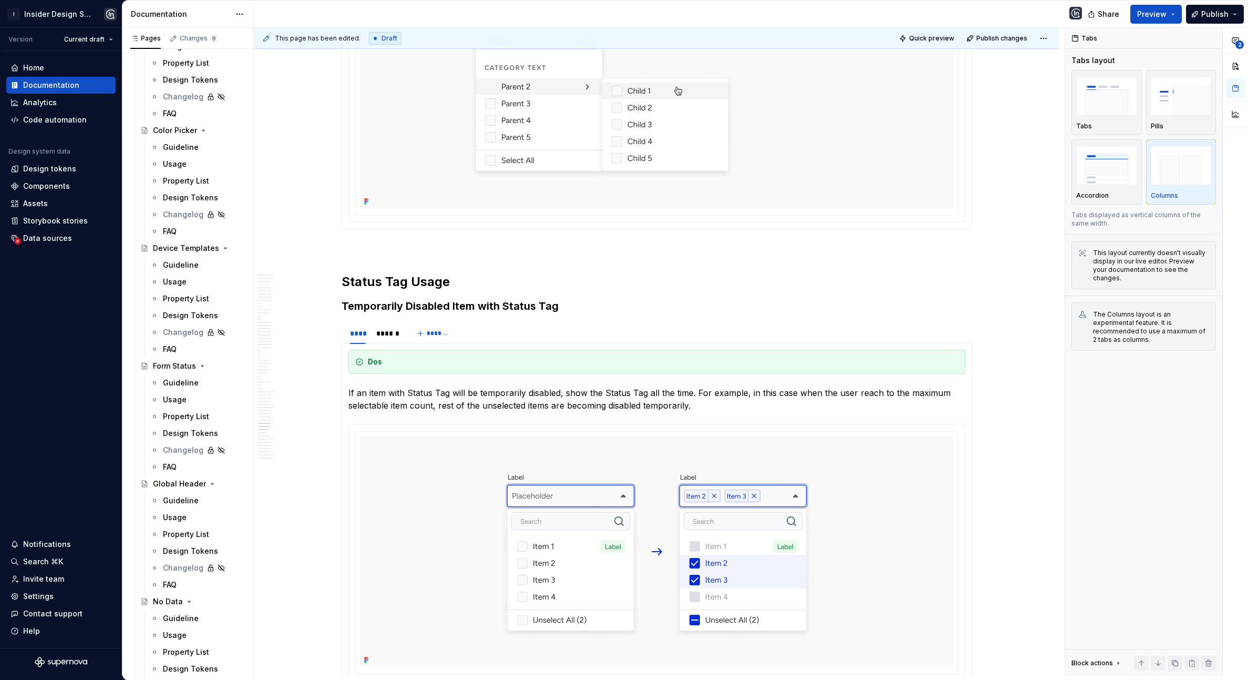
scroll to position [13965, 0]
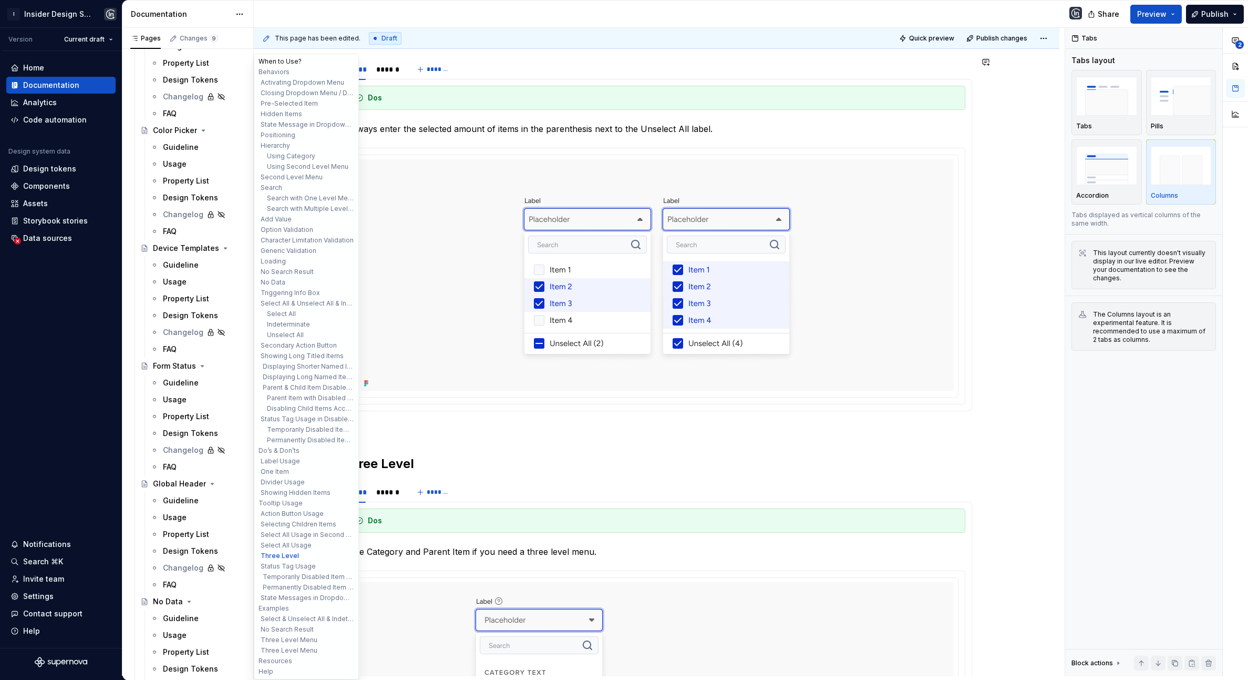
click at [280, 63] on button "When to Use?" at bounding box center [307, 61] width 100 height 11
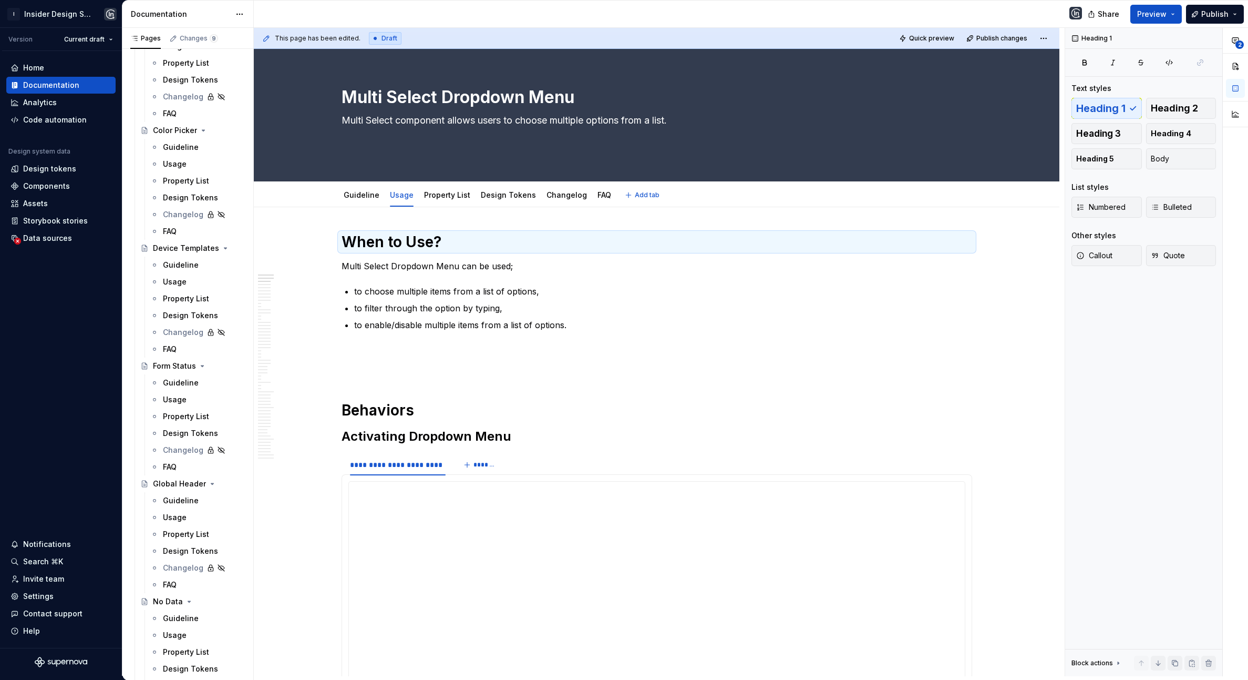
scroll to position [0, 0]
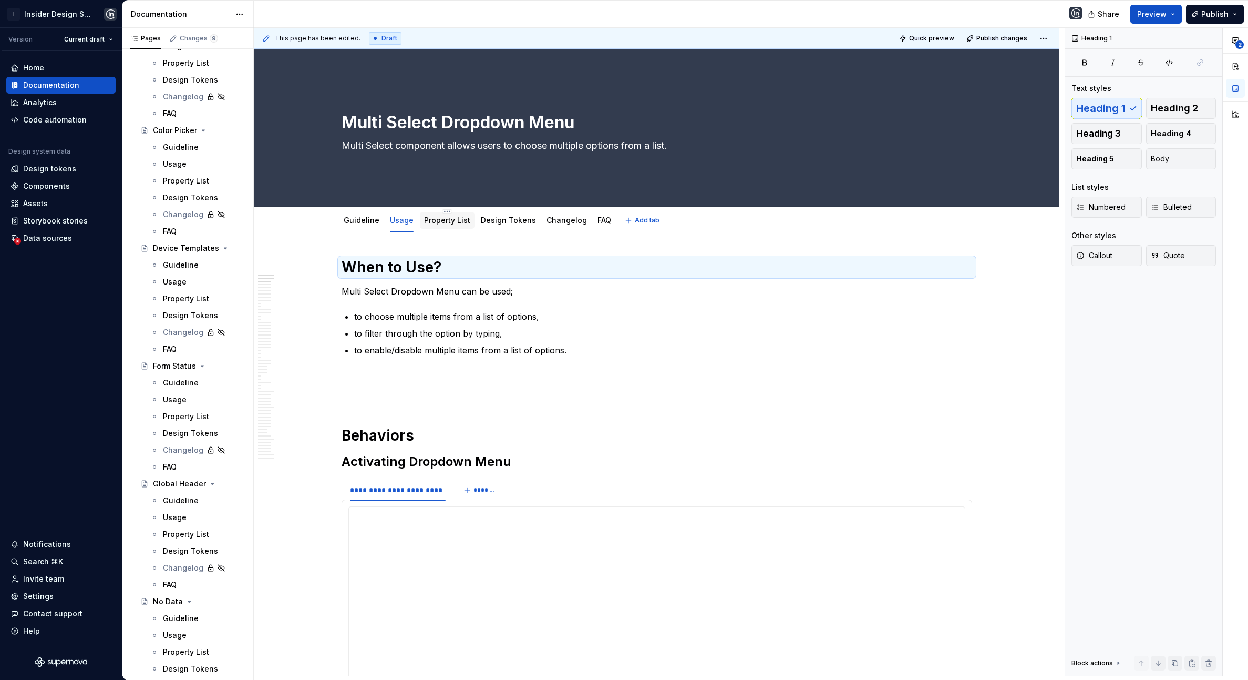
click at [449, 227] on div "Property List" at bounding box center [447, 220] width 55 height 17
click at [449, 222] on link "Property List" at bounding box center [447, 220] width 46 height 9
click at [449, 223] on link "Property List" at bounding box center [447, 220] width 46 height 9
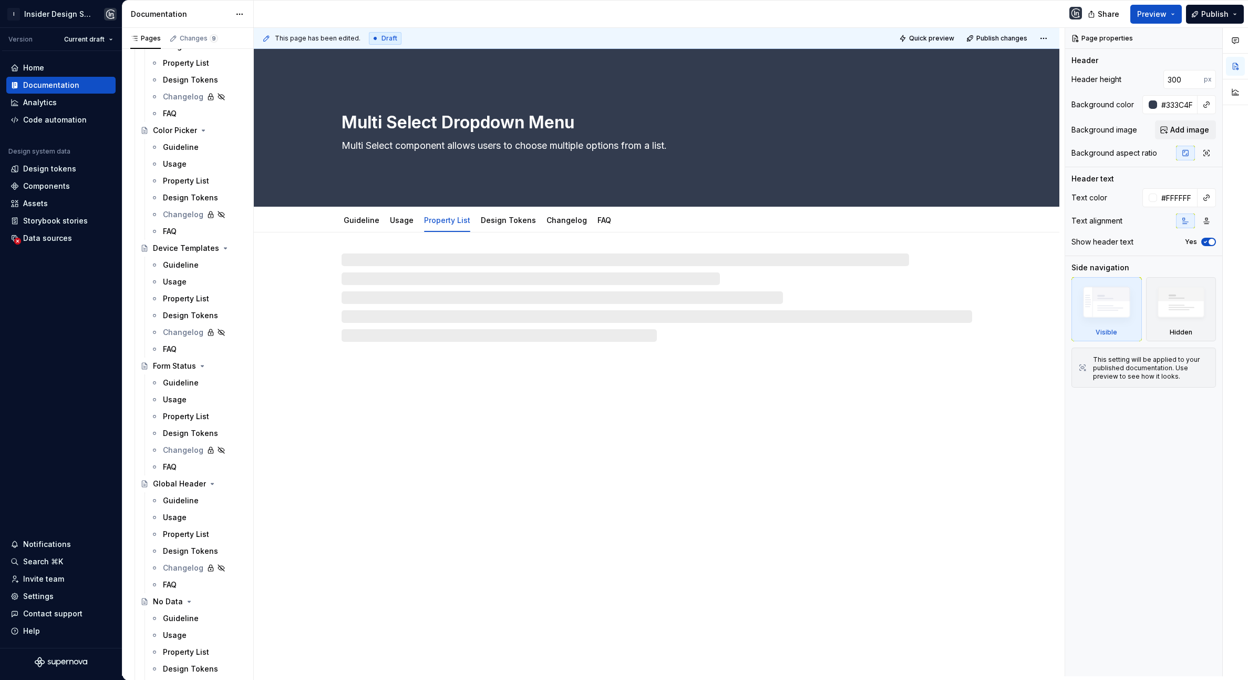
type textarea "*"
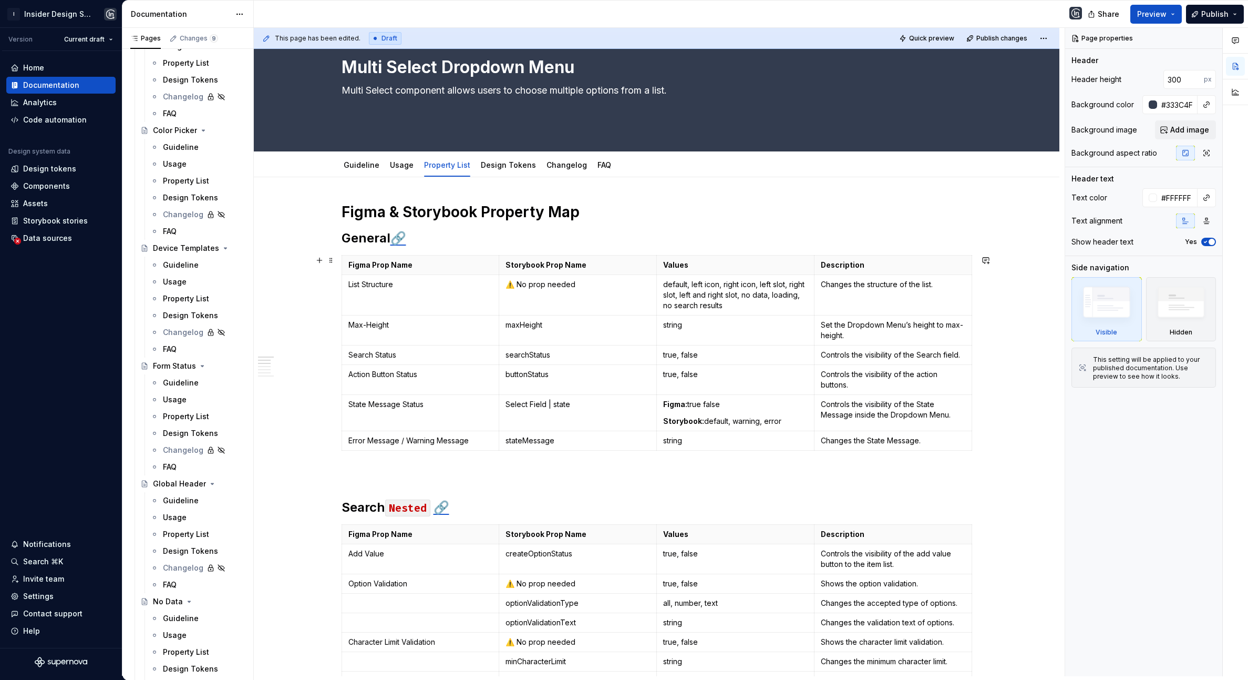
scroll to position [58, 0]
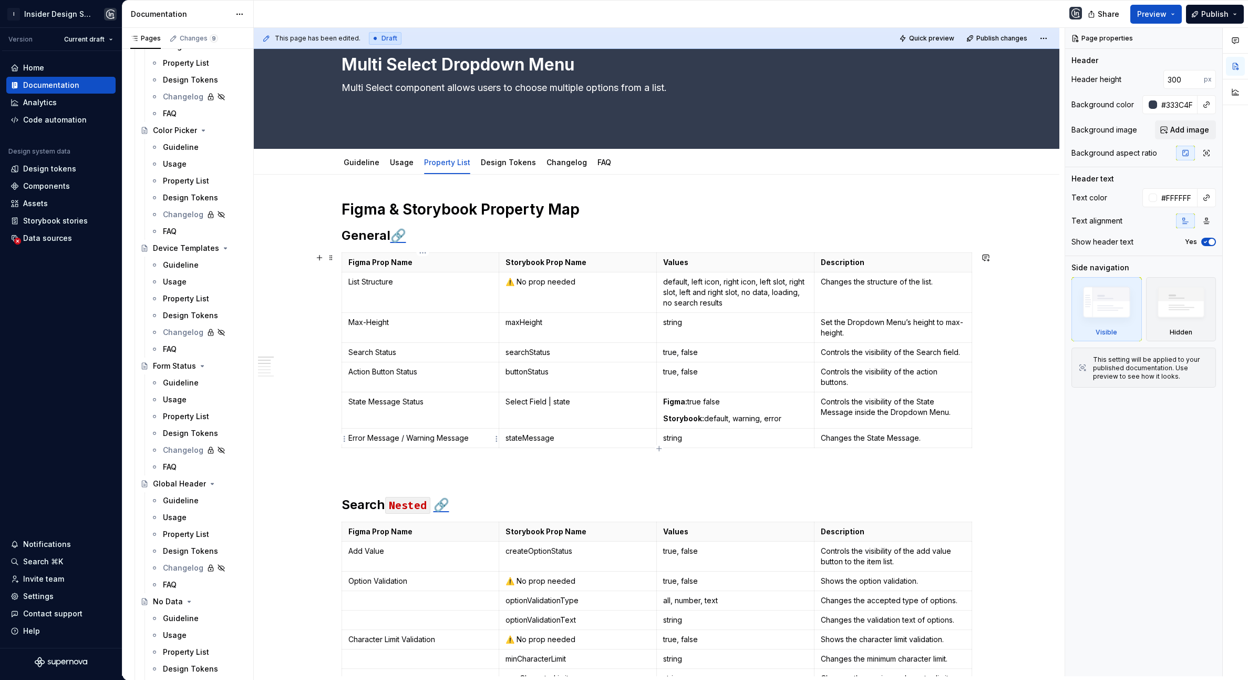
click at [470, 439] on p "Error Message / Warning Message" at bounding box center [420, 438] width 145 height 11
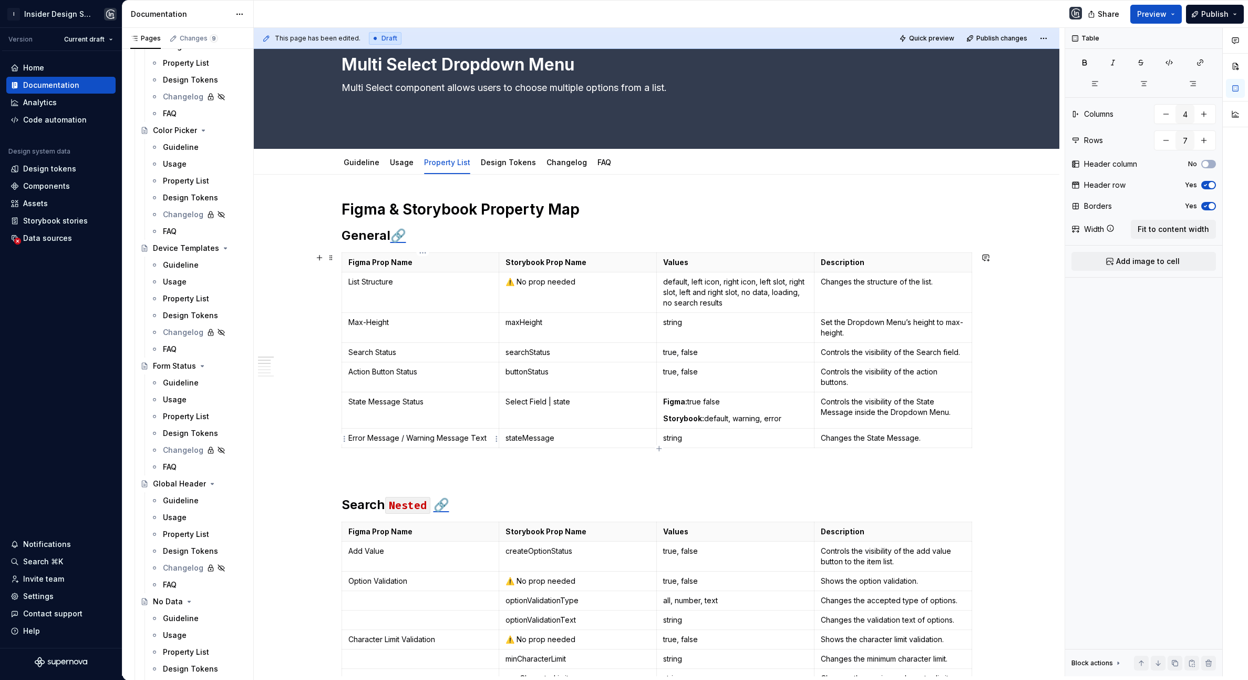
click at [507, 451] on div "Figma Prop Name Storybook Prop Name Values Description List Structure ⚠️ No pro…" at bounding box center [657, 352] width 631 height 200
click at [598, 164] on link "FAQ" at bounding box center [605, 162] width 14 height 9
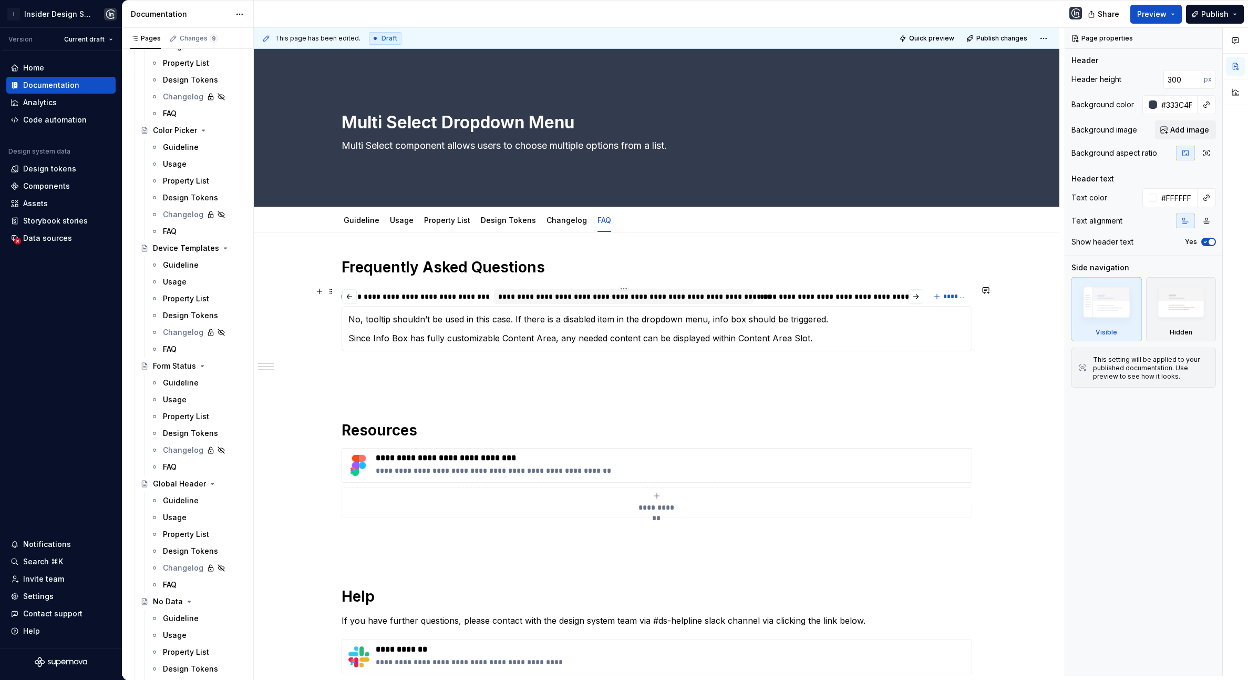
scroll to position [0, 3705]
click at [833, 301] on div "**********" at bounding box center [836, 296] width 159 height 11
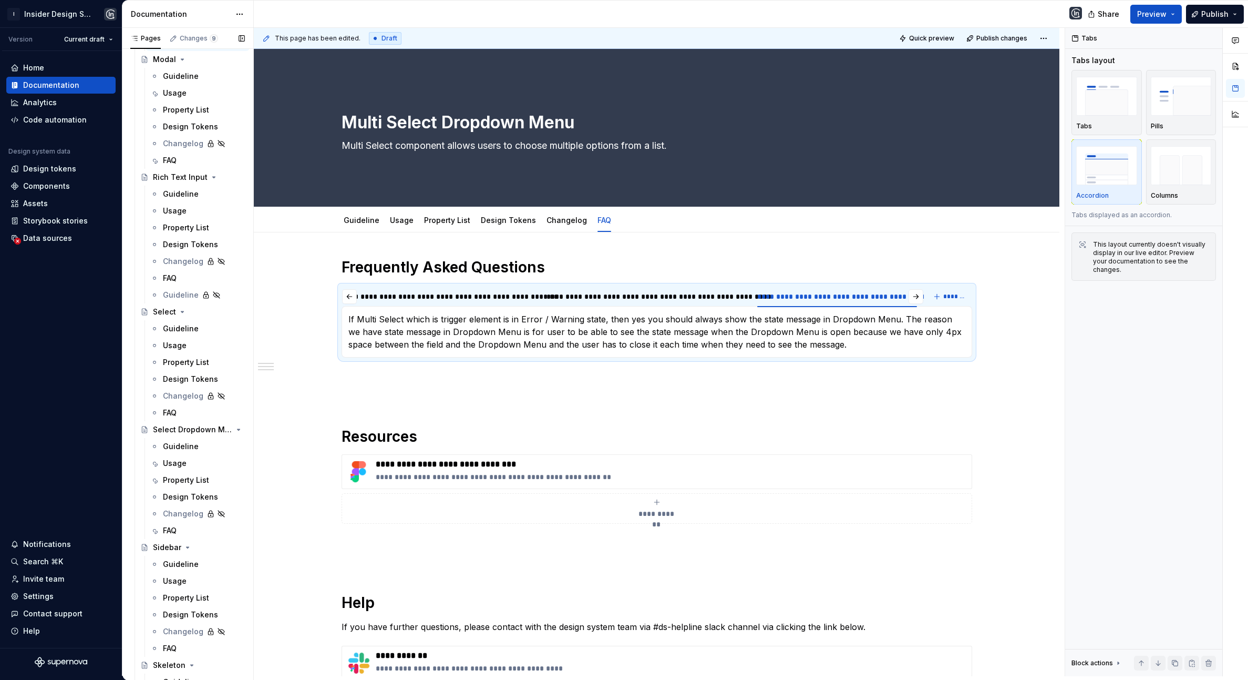
scroll to position [2445, 0]
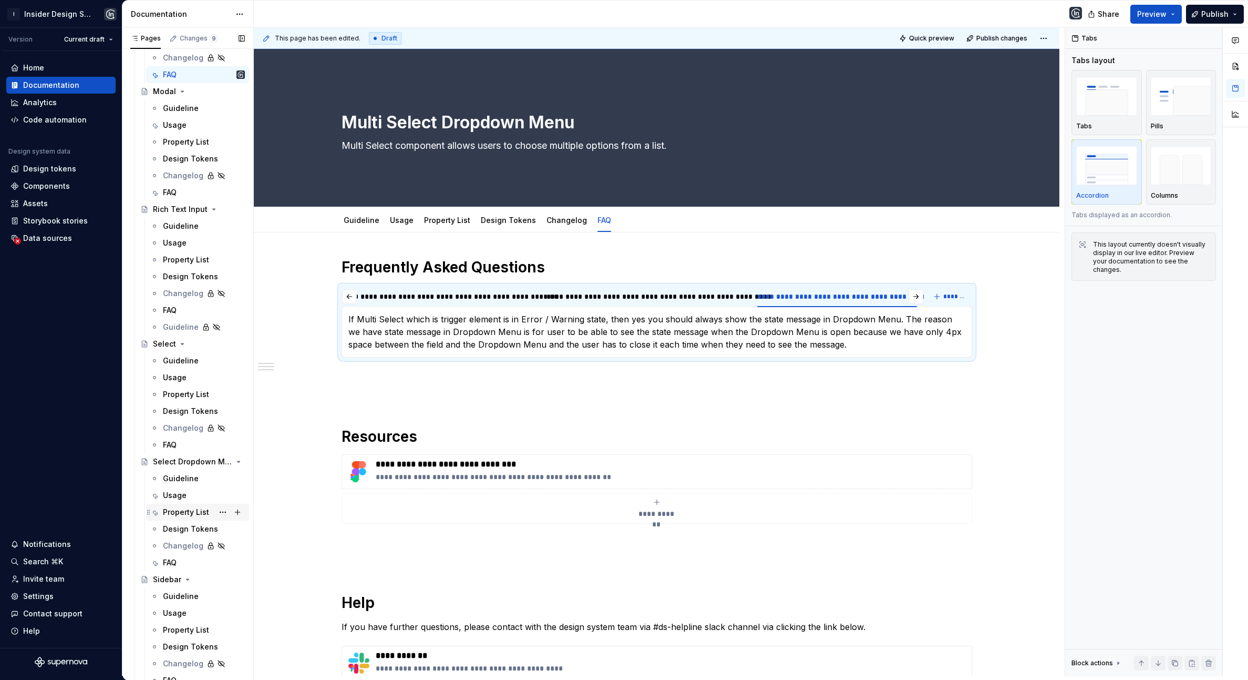
click at [182, 514] on div "Property List" at bounding box center [186, 512] width 46 height 11
click at [176, 496] on div "Usage" at bounding box center [175, 495] width 24 height 11
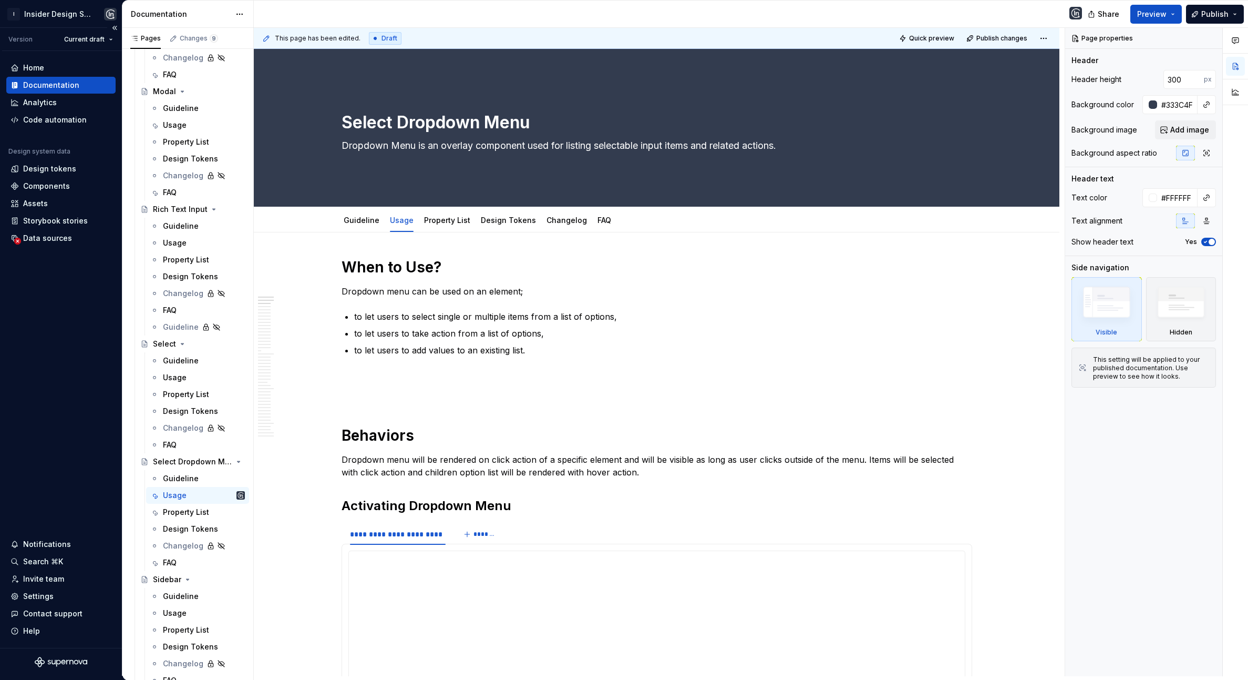
type textarea "*"
